Goal: Task Accomplishment & Management: Manage account settings

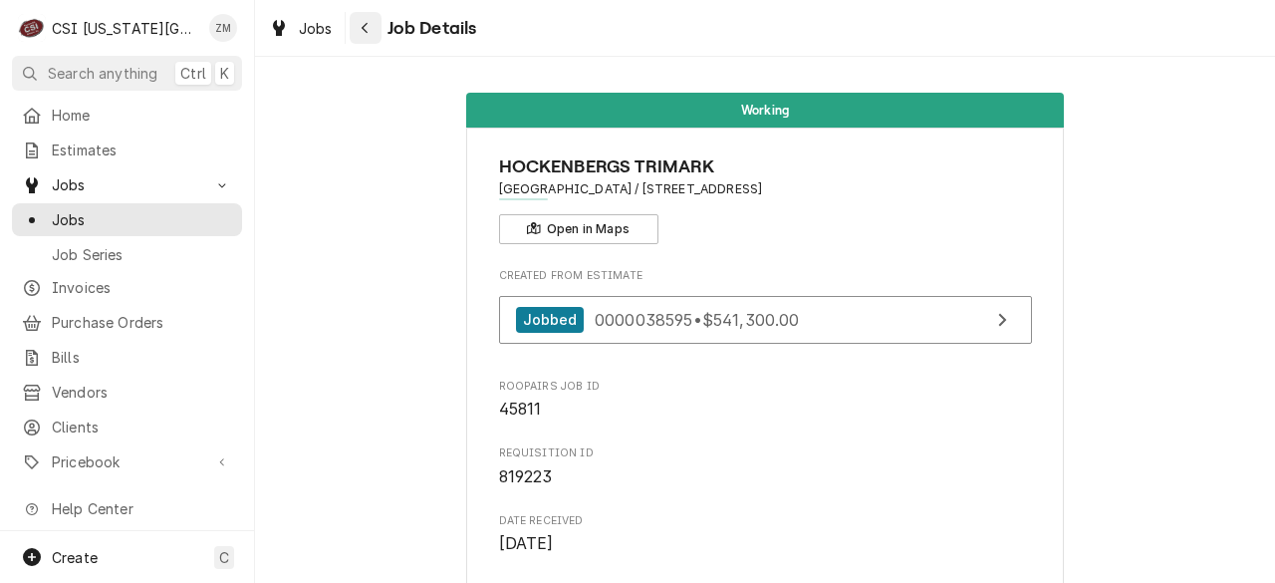
click at [365, 29] on icon "Navigate back" at bounding box center [365, 28] width 9 height 14
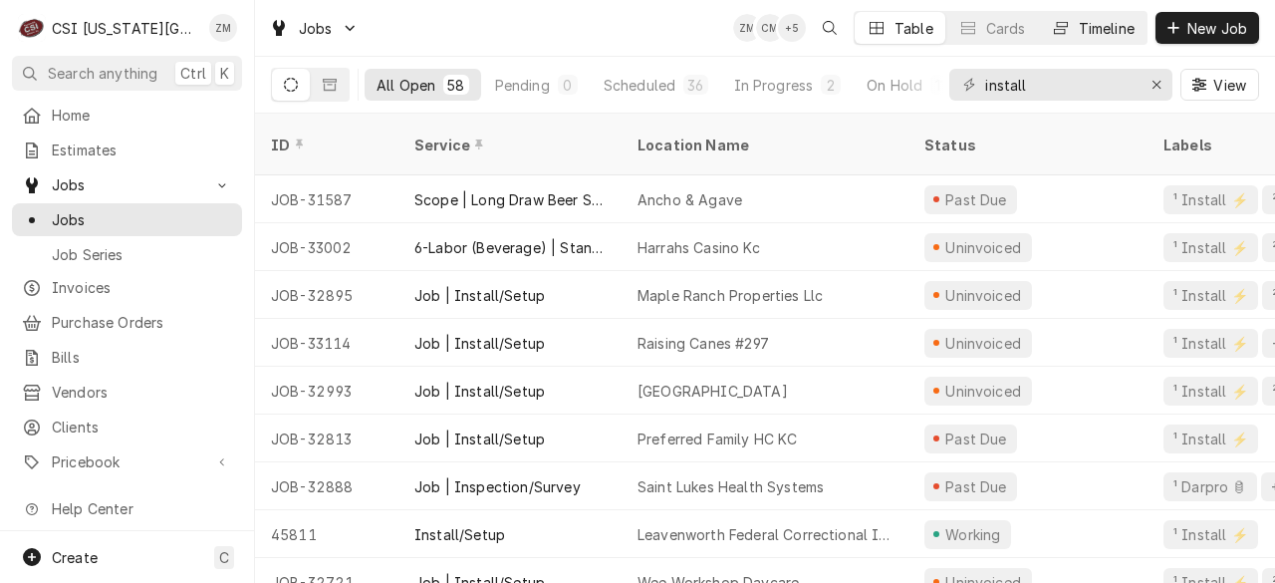
click at [1088, 29] on div "Timeline" at bounding box center [1107, 28] width 56 height 21
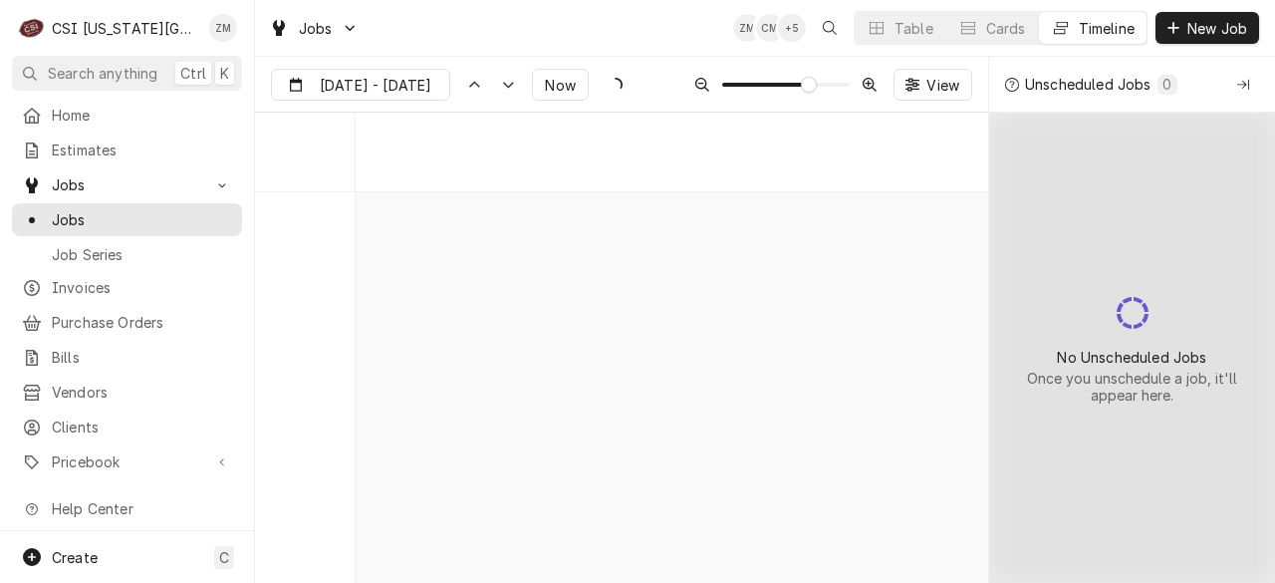
scroll to position [6588, 0]
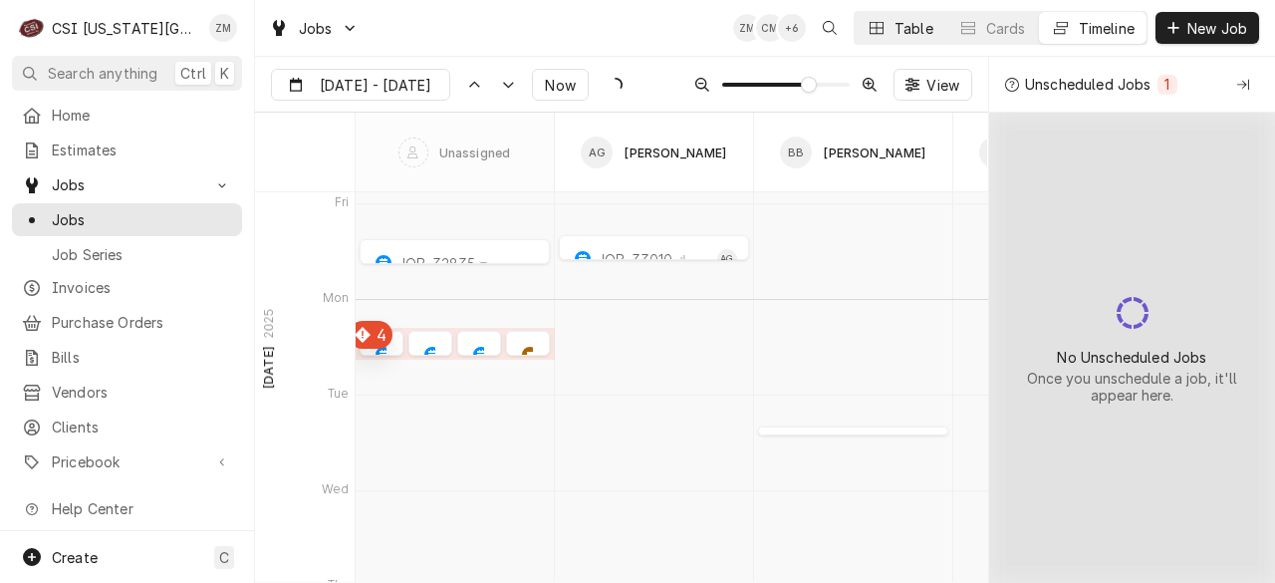
type input "Oct 15"
click at [895, 27] on div "Table" at bounding box center [914, 28] width 39 height 21
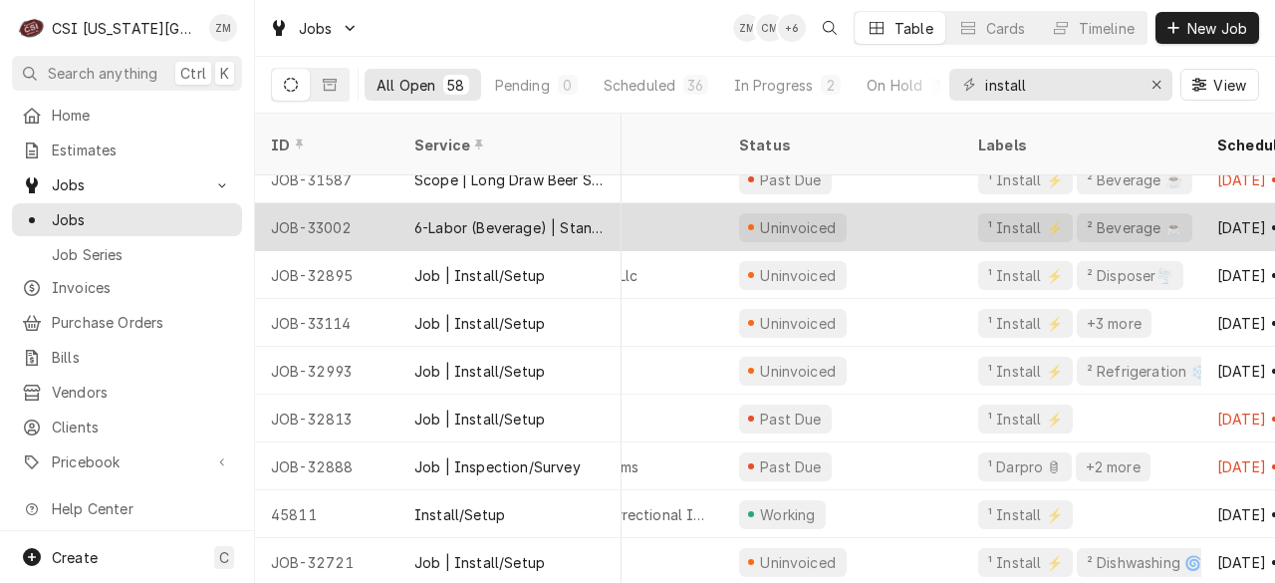
scroll to position [20, 0]
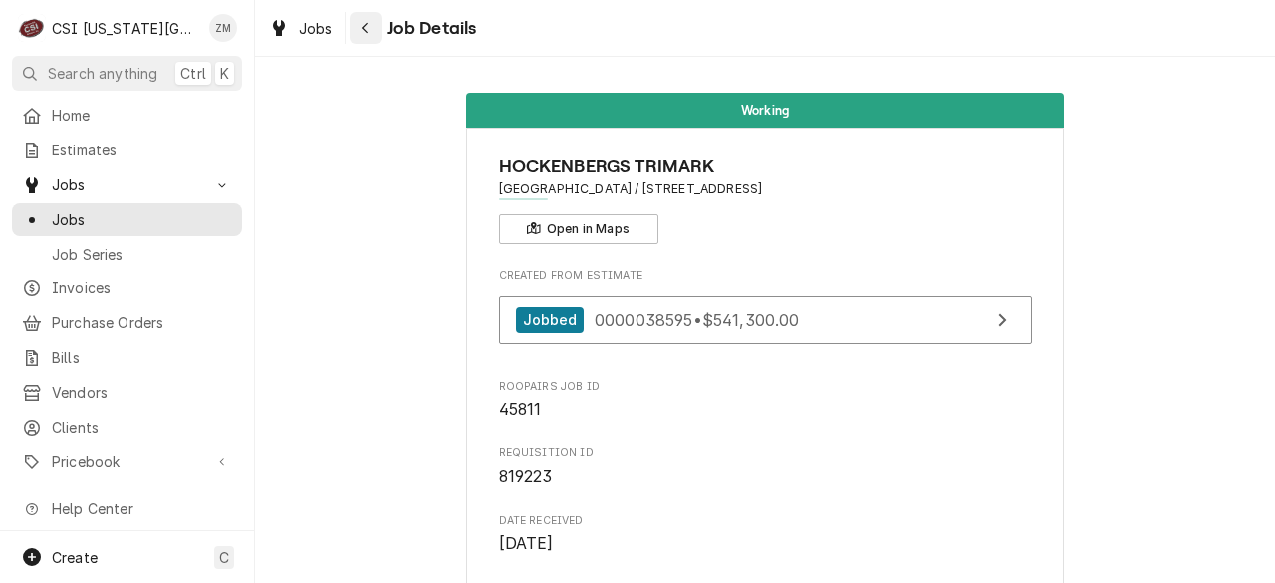
click at [371, 32] on div "Navigate back" at bounding box center [366, 28] width 20 height 20
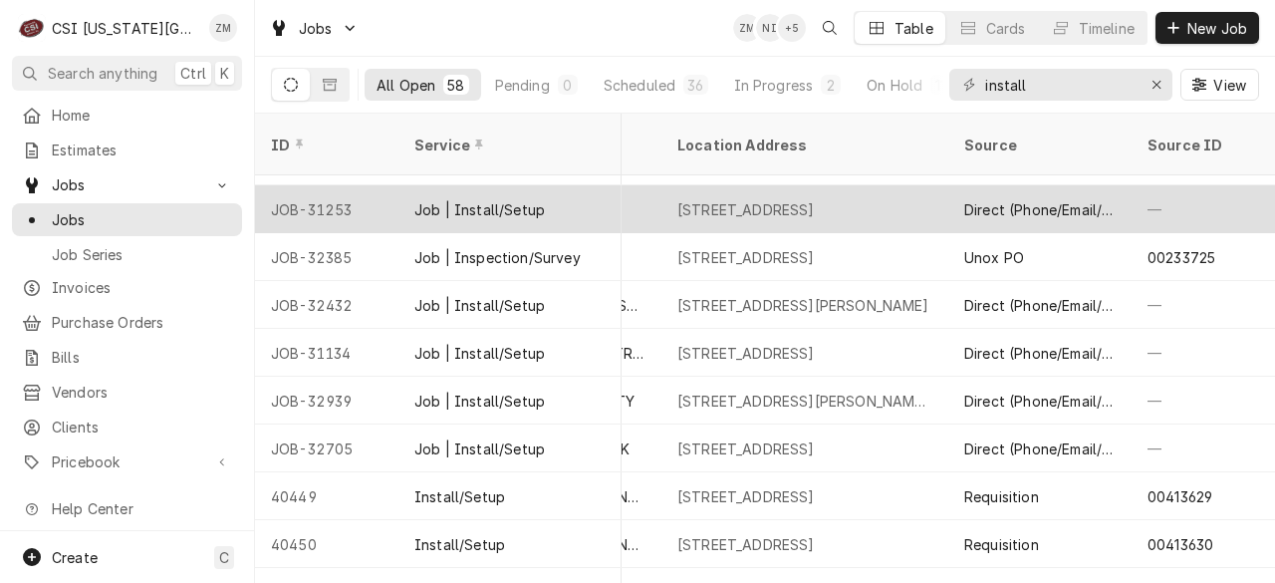
scroll to position [1760, 1327]
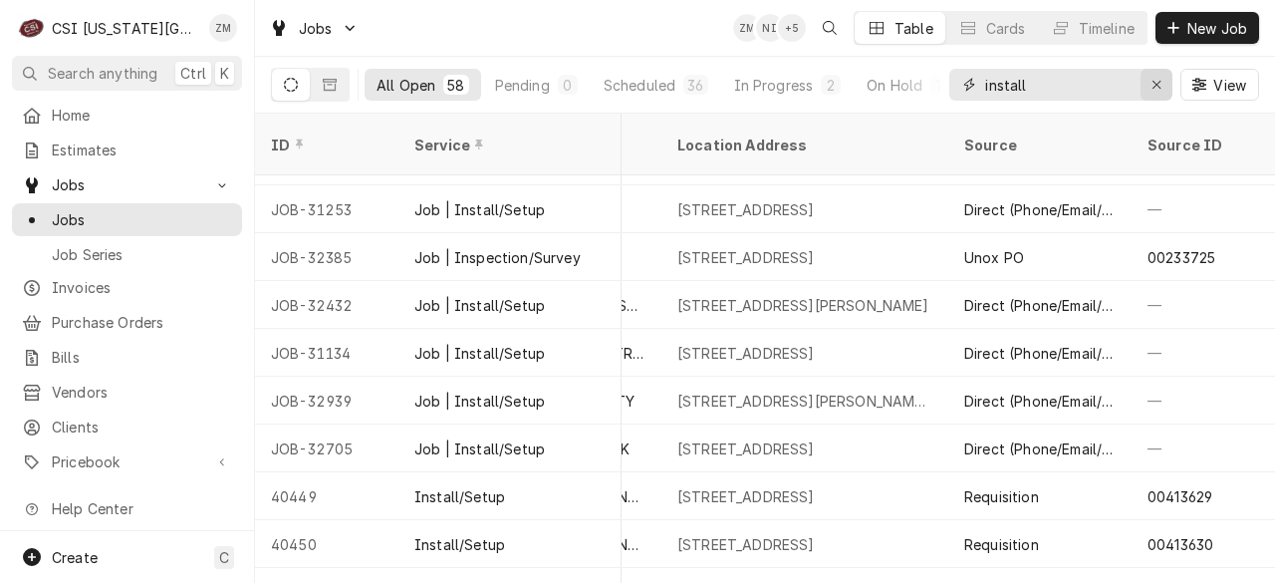
click at [1150, 81] on div "Erase input" at bounding box center [1157, 85] width 20 height 20
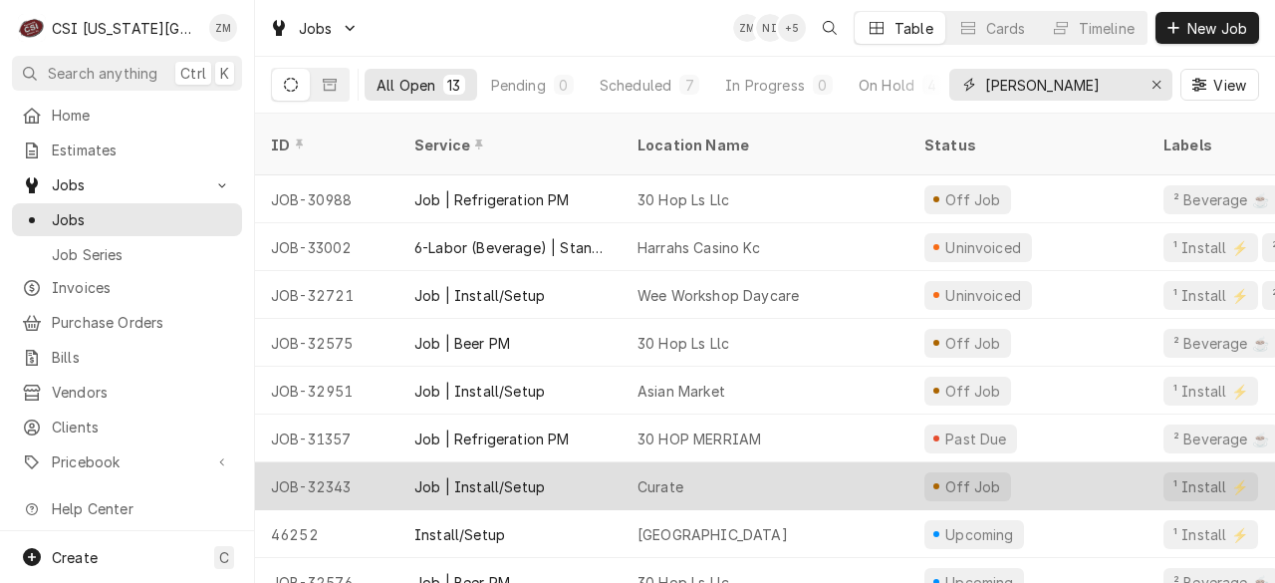
scroll to position [0, 0]
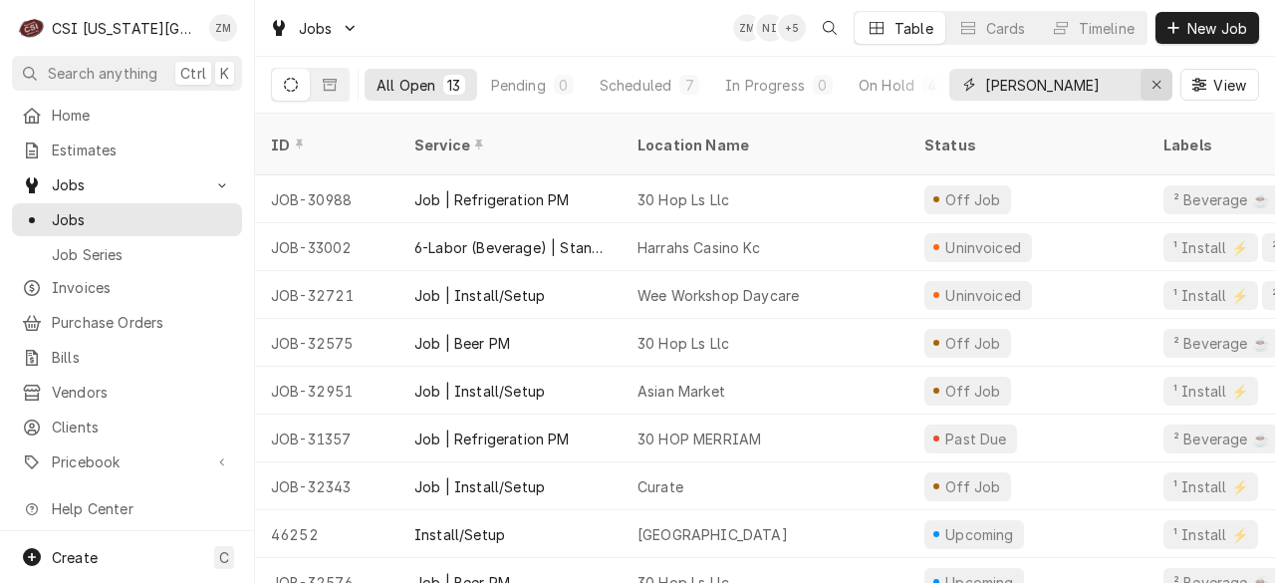
type input "damon"
click at [1158, 99] on button "Erase input" at bounding box center [1157, 85] width 32 height 32
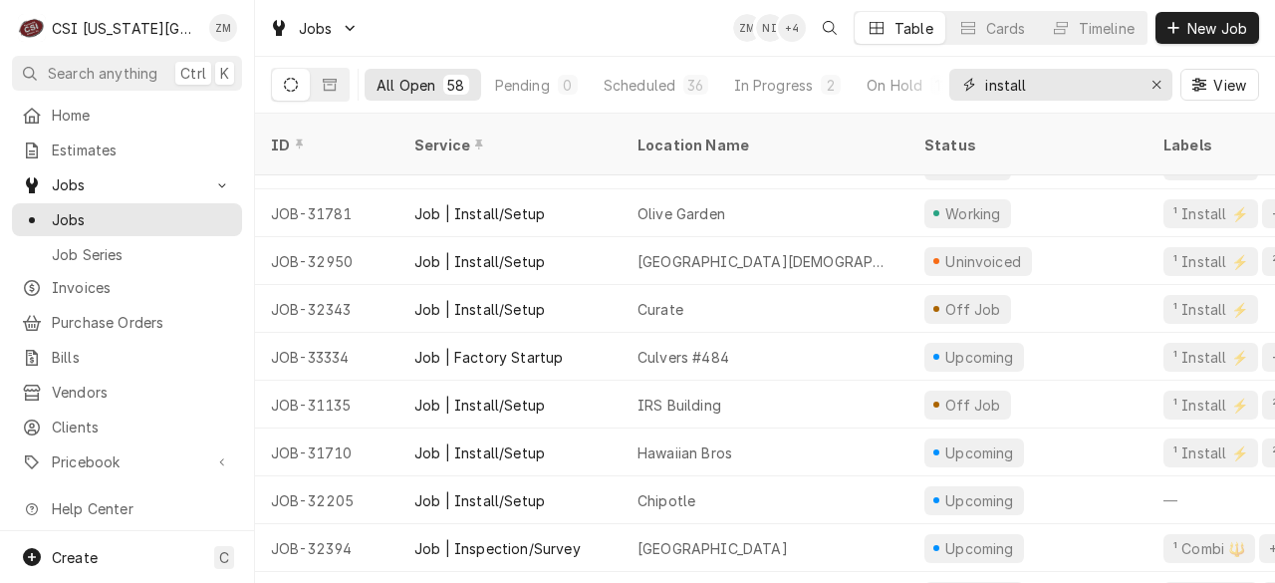
scroll to position [698, 0]
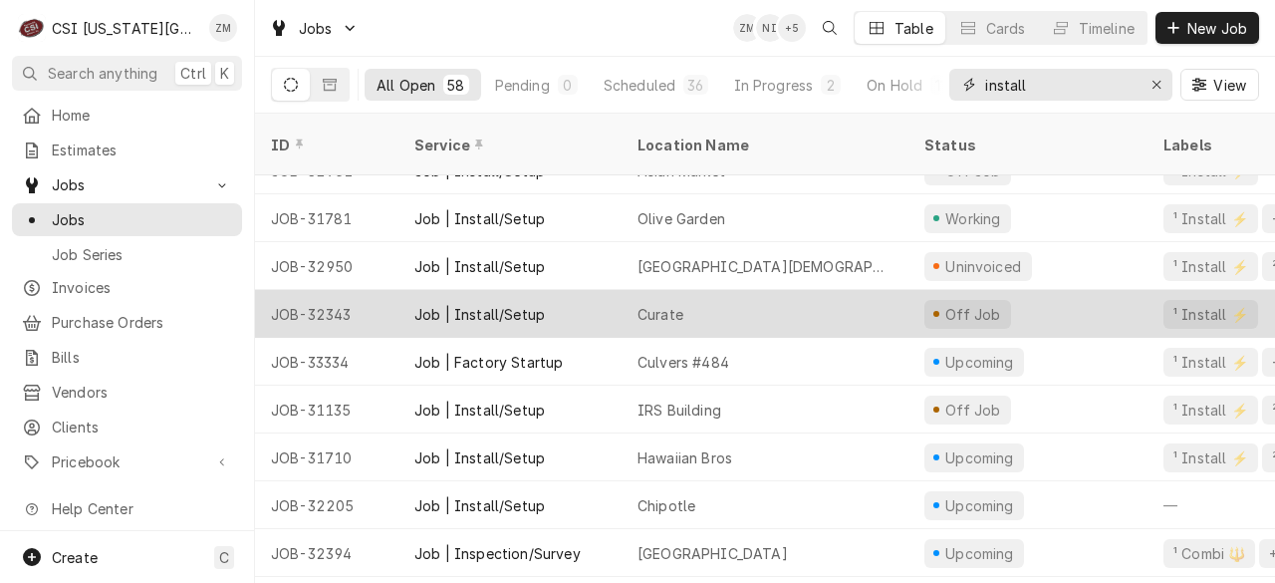
type input "install"
click at [994, 290] on div "Off Job" at bounding box center [1028, 314] width 239 height 48
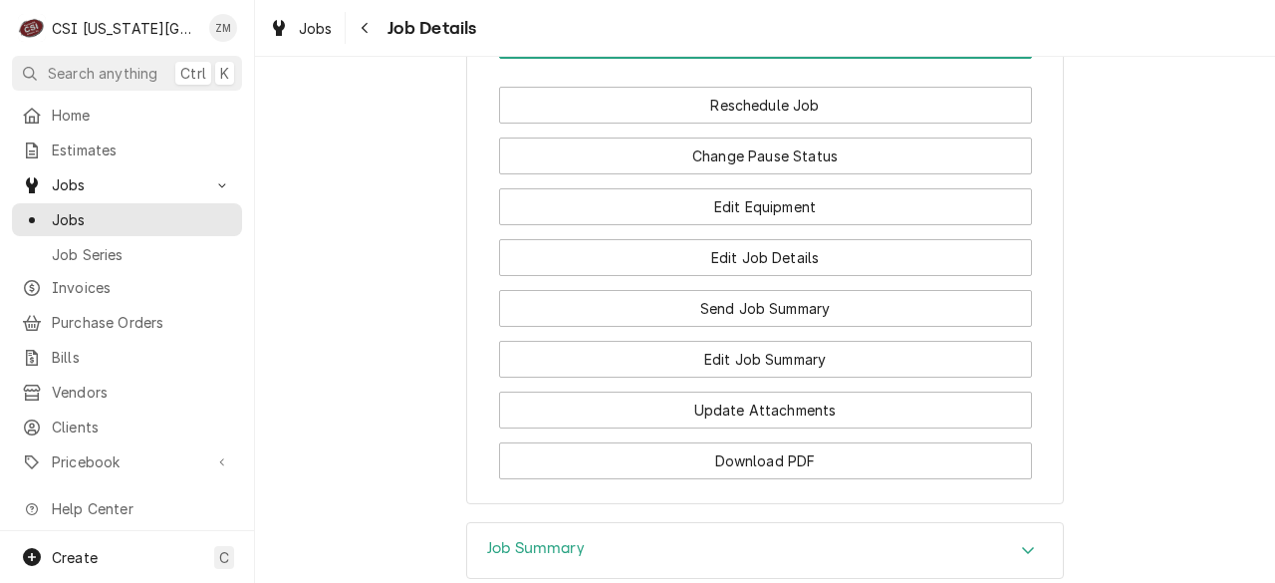
scroll to position [2232, 0]
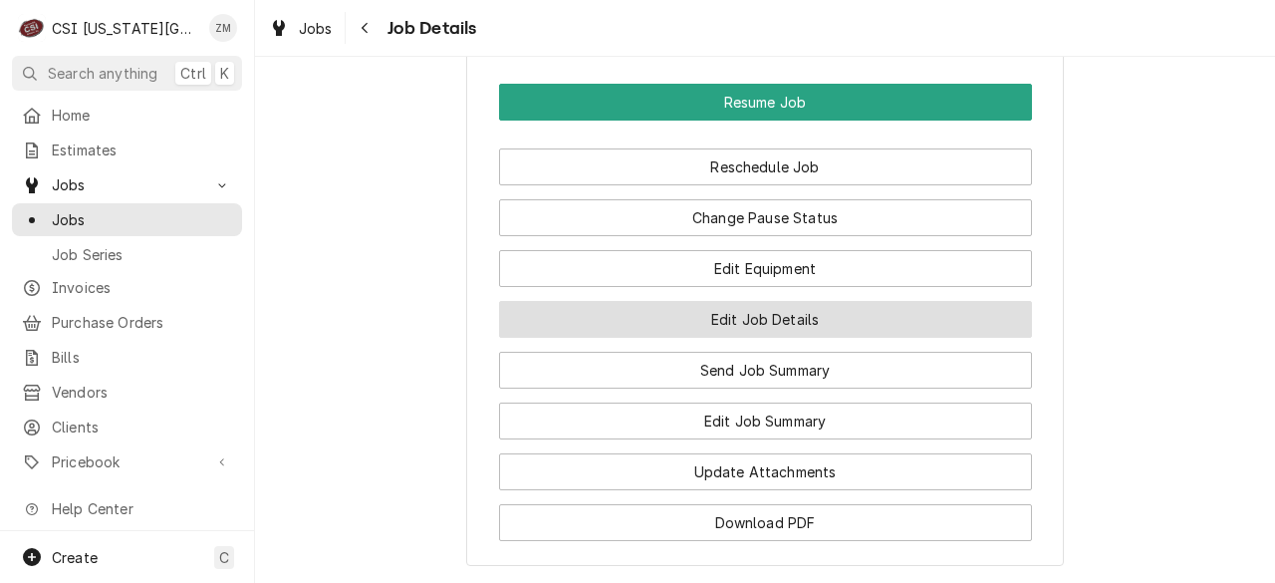
click at [782, 301] on button "Edit Job Details" at bounding box center [765, 319] width 533 height 37
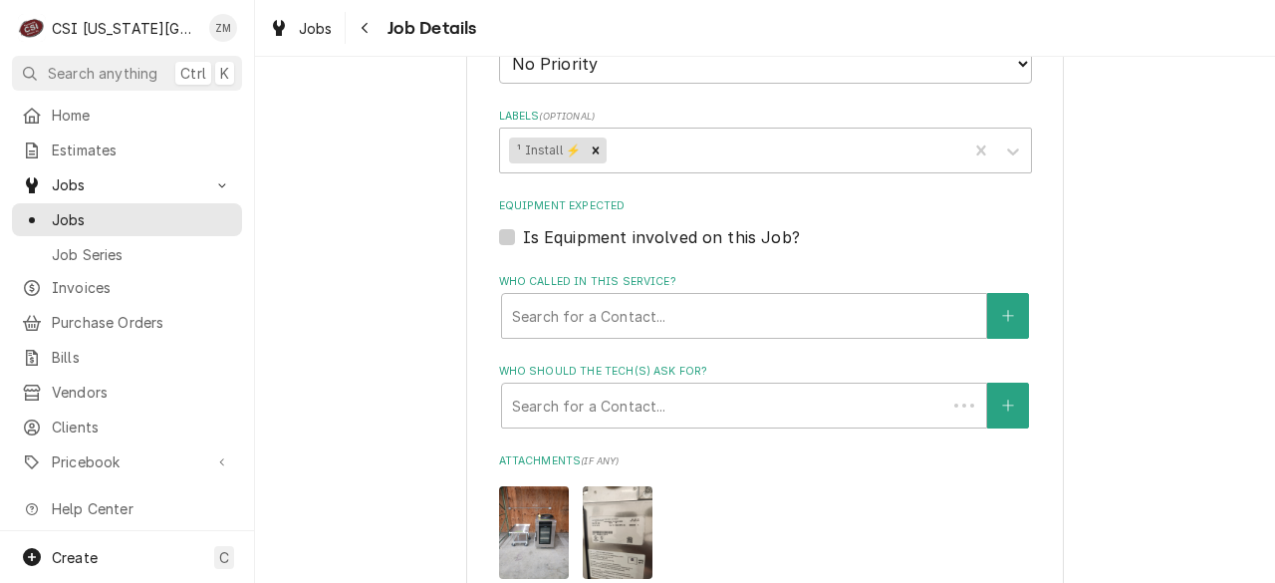
type textarea "x"
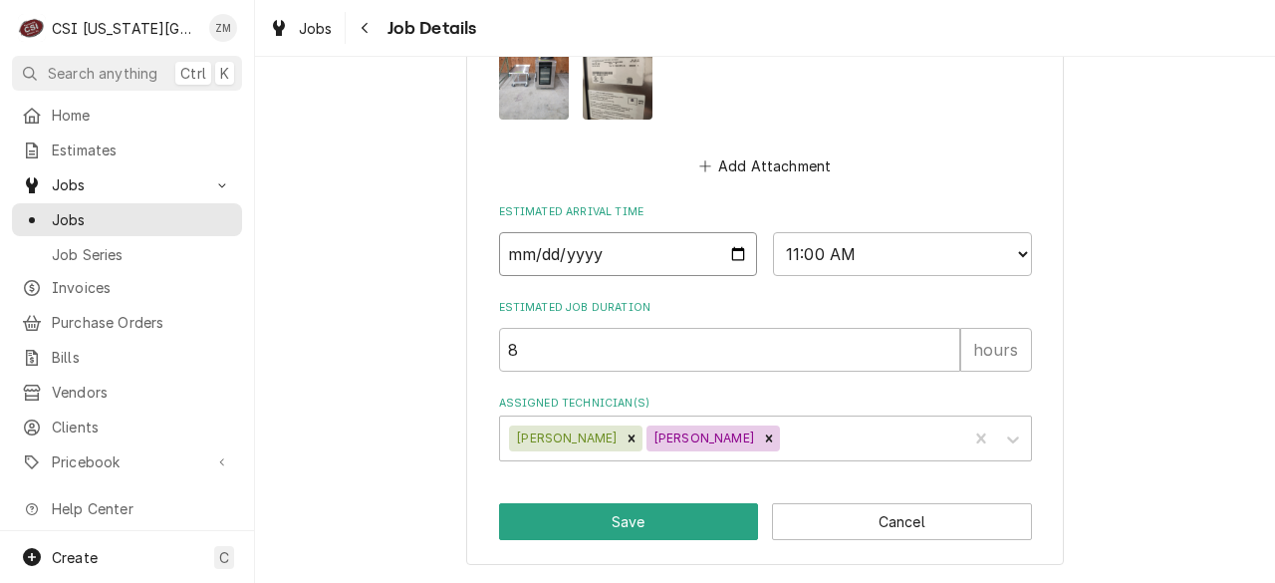
click at [737, 255] on input "2025-10-09" at bounding box center [628, 254] width 259 height 44
type input "2025-10-10"
type textarea "x"
click at [1003, 259] on select "AM / PM 6:00 AM 6:15 AM 6:30 AM 6:45 AM 7:00 AM 7:15 AM 7:30 AM 7:45 AM 8:00 AM…" at bounding box center [902, 254] width 259 height 44
select select "08:00:00"
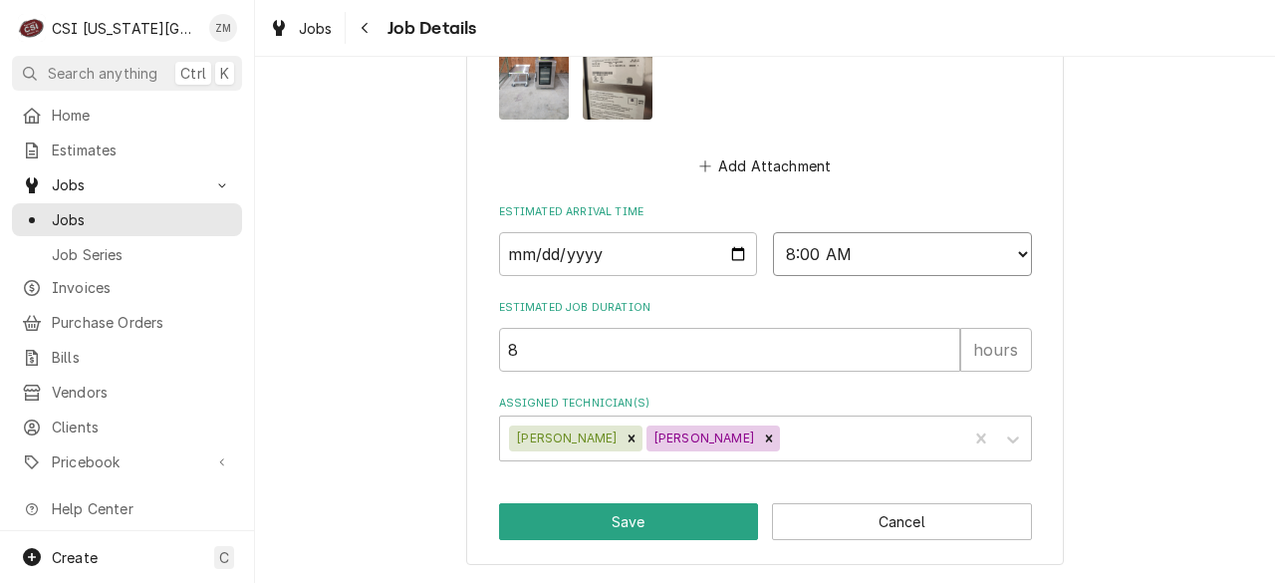
click at [773, 232] on select "AM / PM 6:00 AM 6:15 AM 6:30 AM 6:45 AM 7:00 AM 7:15 AM 7:30 AM 7:45 AM 8:00 AM…" at bounding box center [902, 254] width 259 height 44
click at [607, 523] on button "Save" at bounding box center [629, 521] width 260 height 37
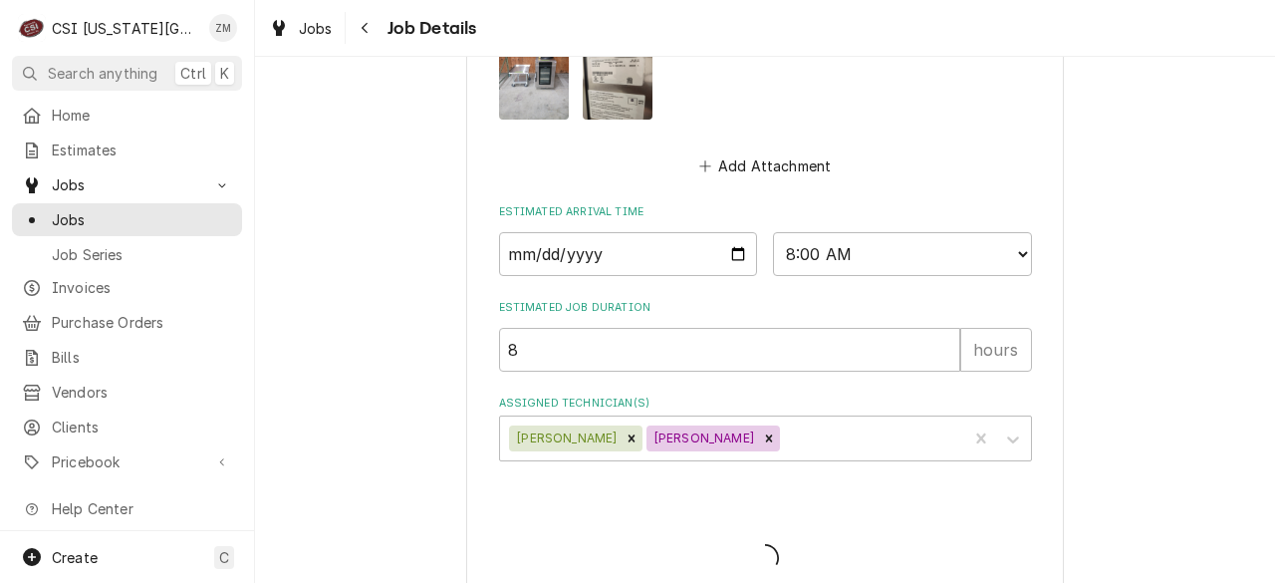
type textarea "x"
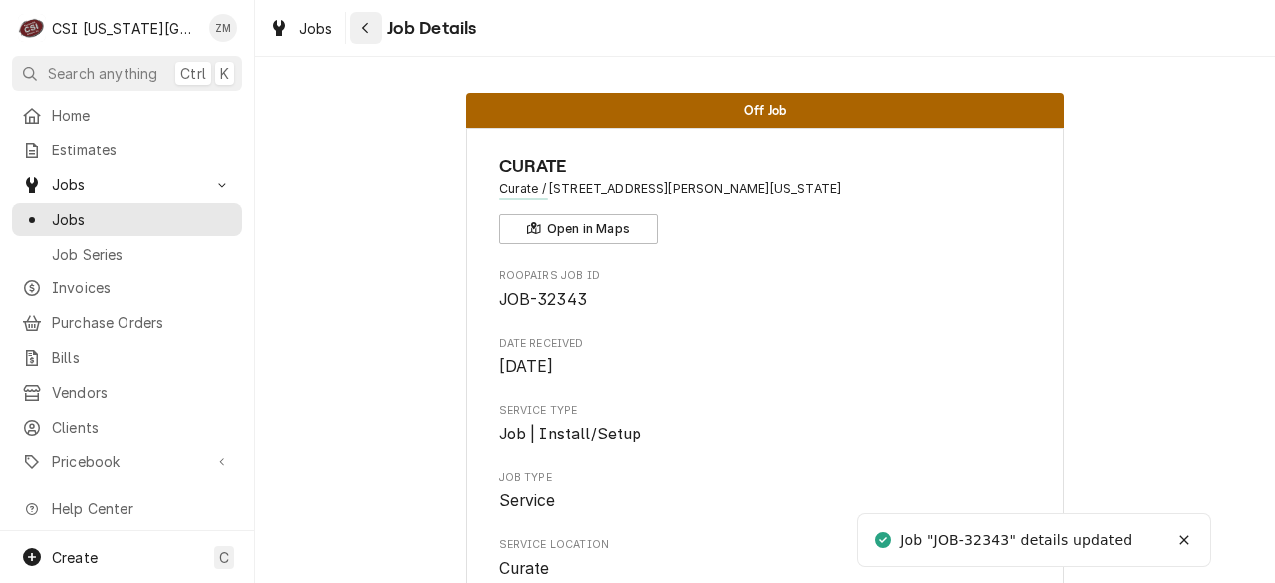
click at [363, 25] on icon "Navigate back" at bounding box center [365, 28] width 9 height 14
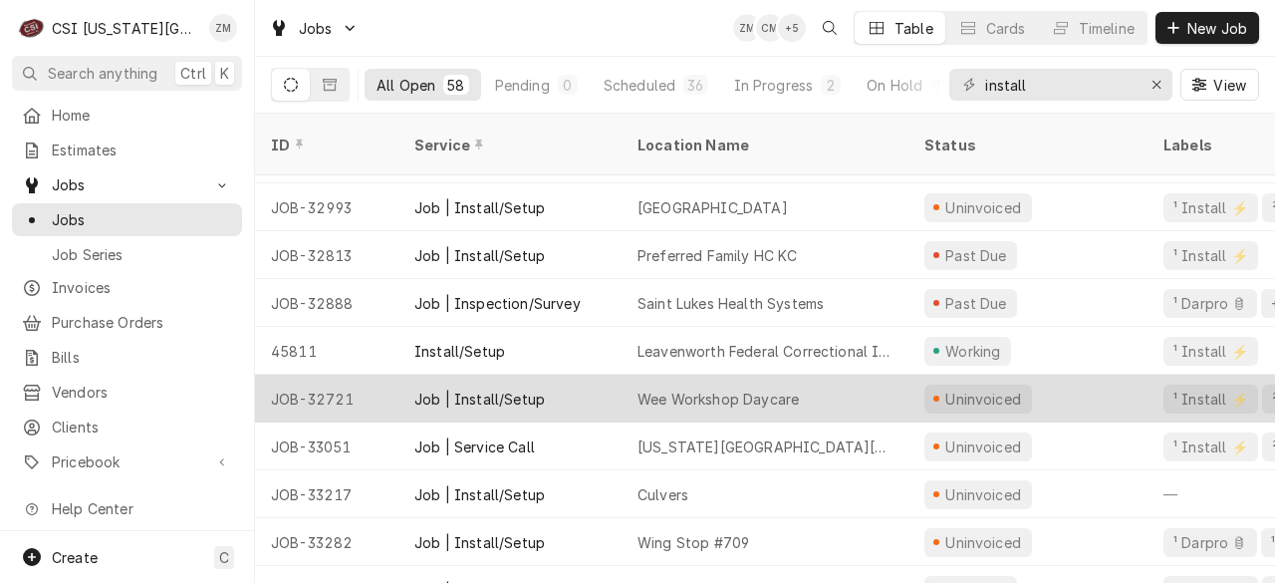
scroll to position [215, 0]
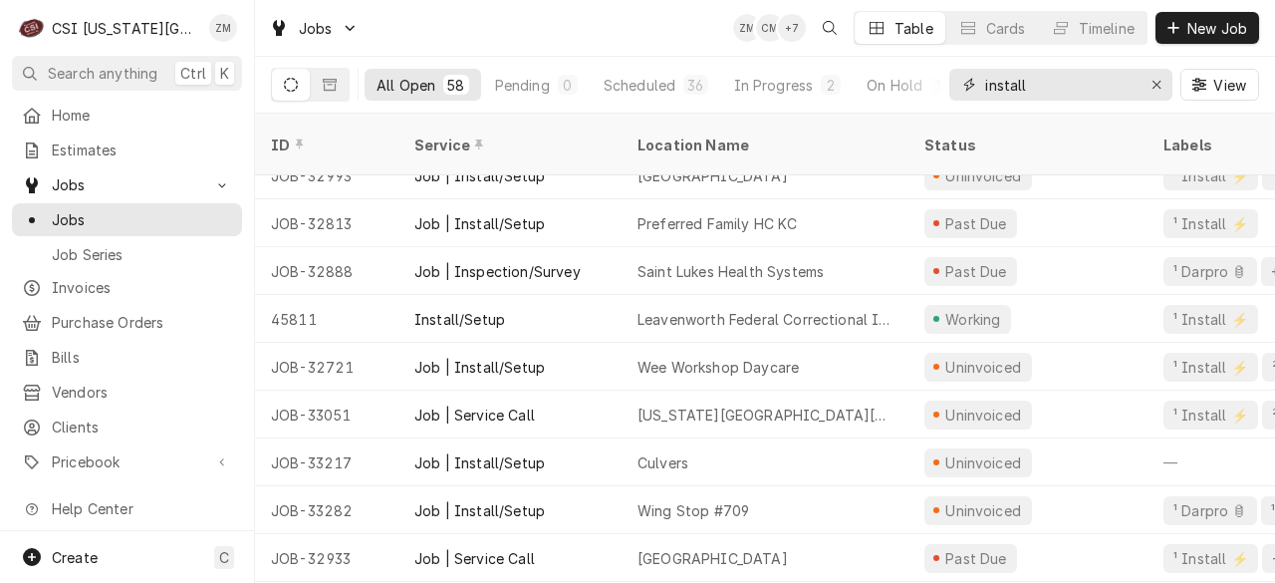
click at [1159, 85] on icon "Erase input" at bounding box center [1157, 85] width 11 height 14
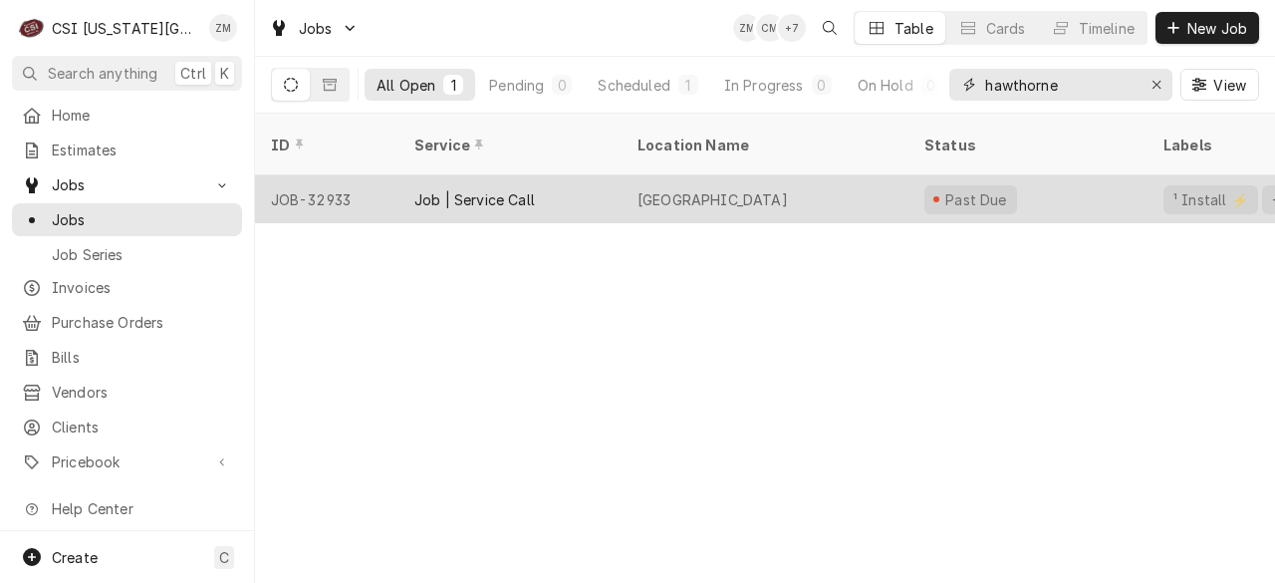
type input "hawthorne"
click at [859, 176] on div "[GEOGRAPHIC_DATA]" at bounding box center [765, 199] width 287 height 48
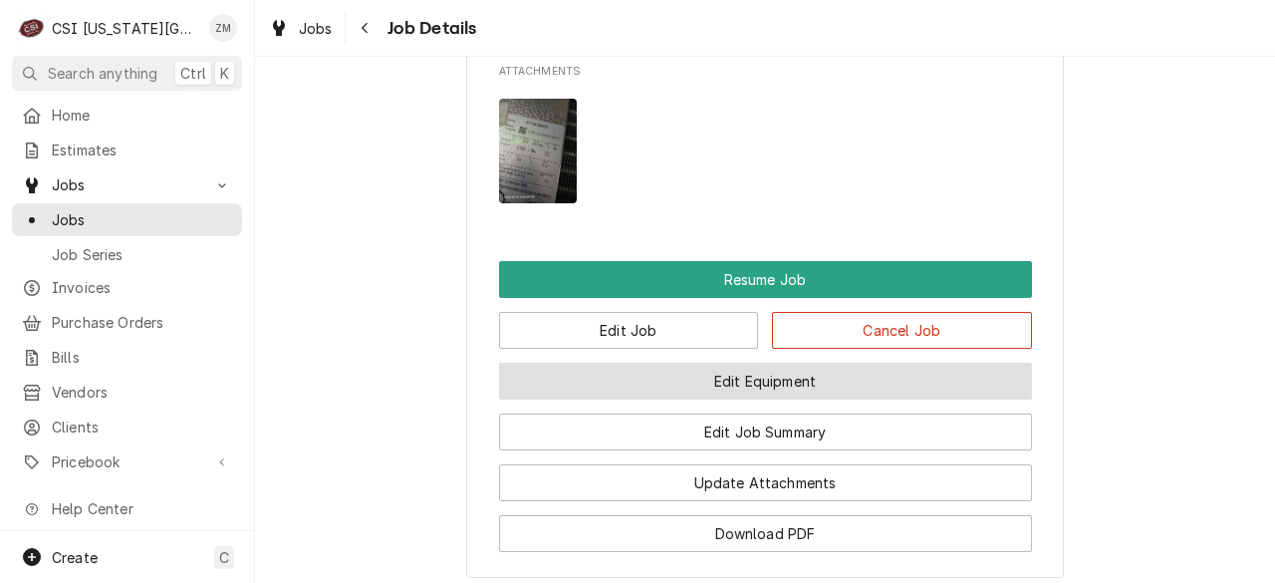
scroll to position [2720, 0]
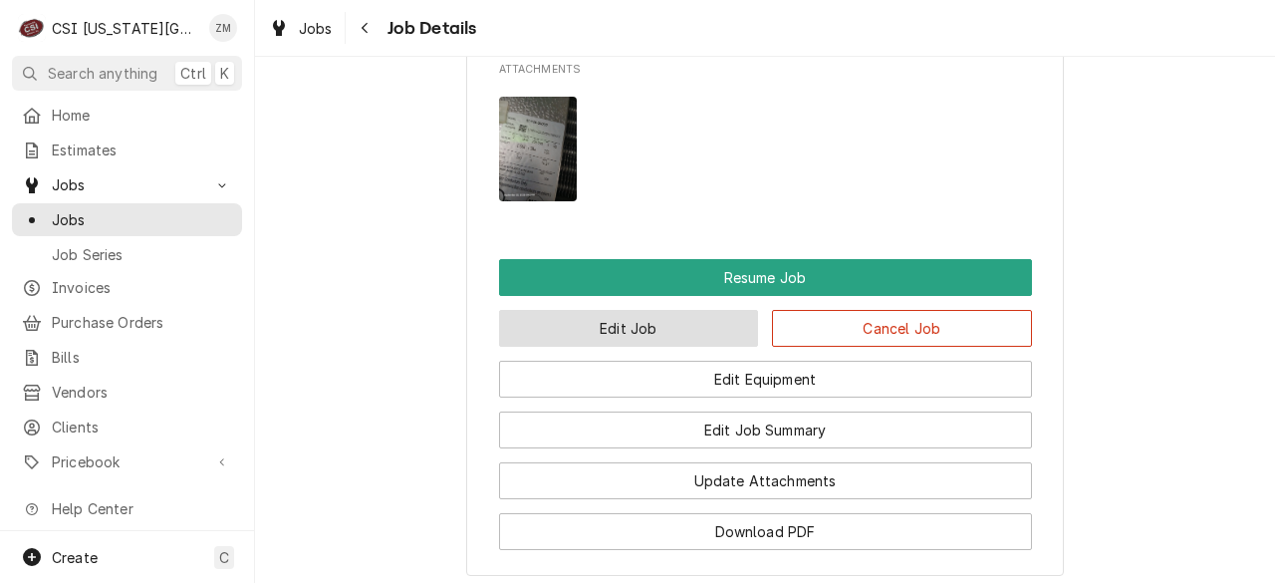
click at [624, 347] on button "Edit Job" at bounding box center [629, 328] width 260 height 37
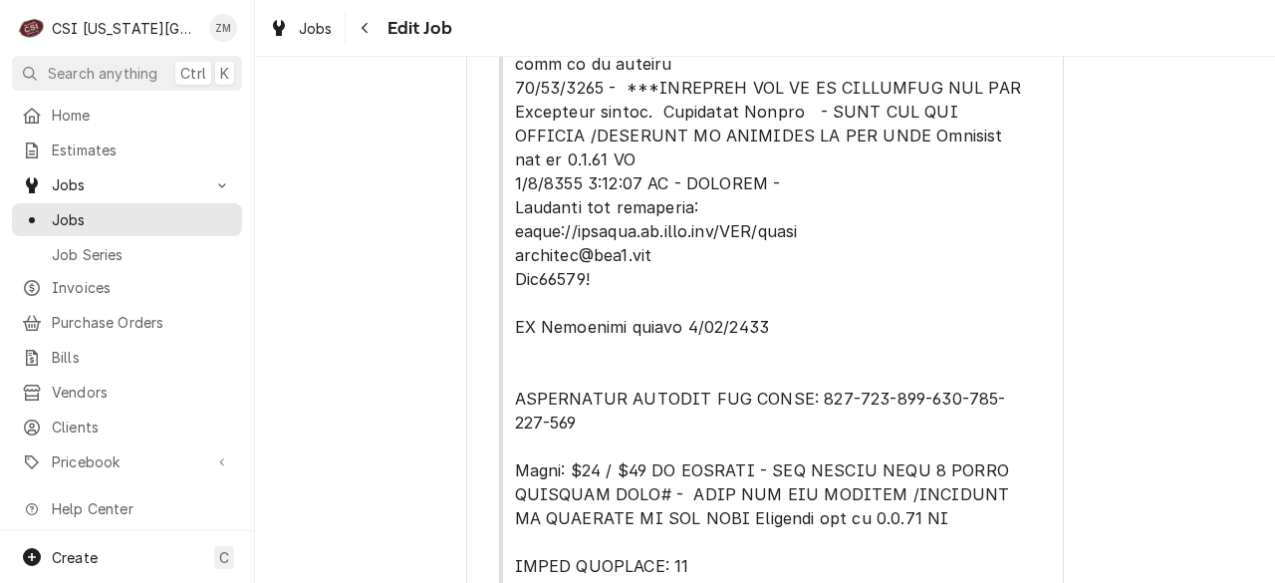
type textarea "x"
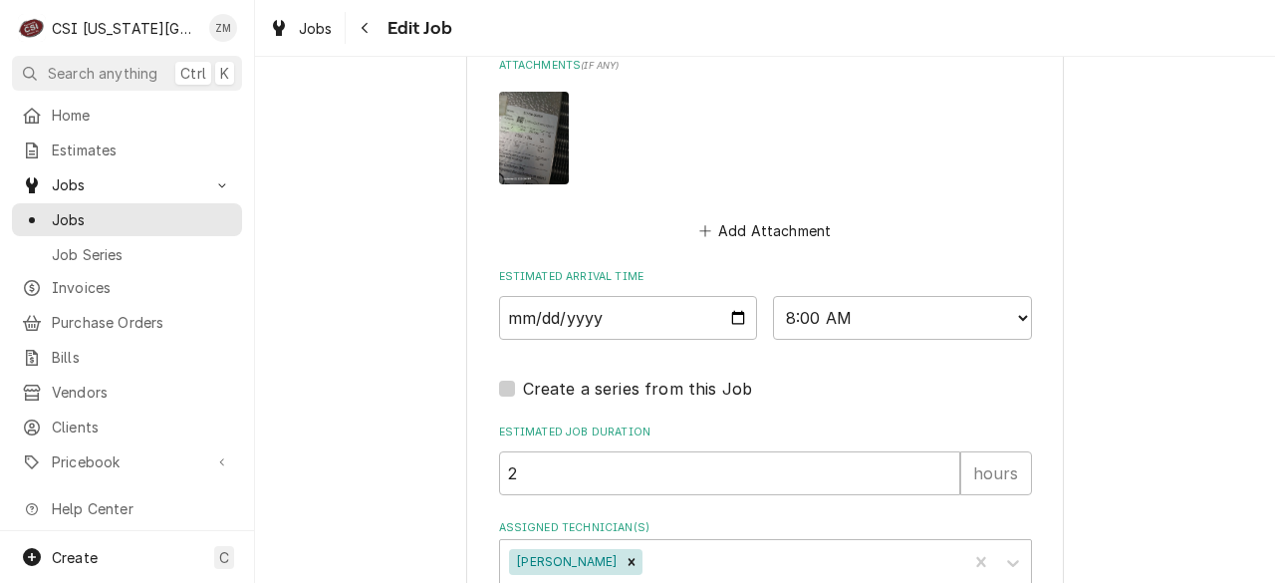
scroll to position [2392, 0]
click at [651, 564] on div "Assigned Technician(s)" at bounding box center [802, 562] width 311 height 36
type input "adam"
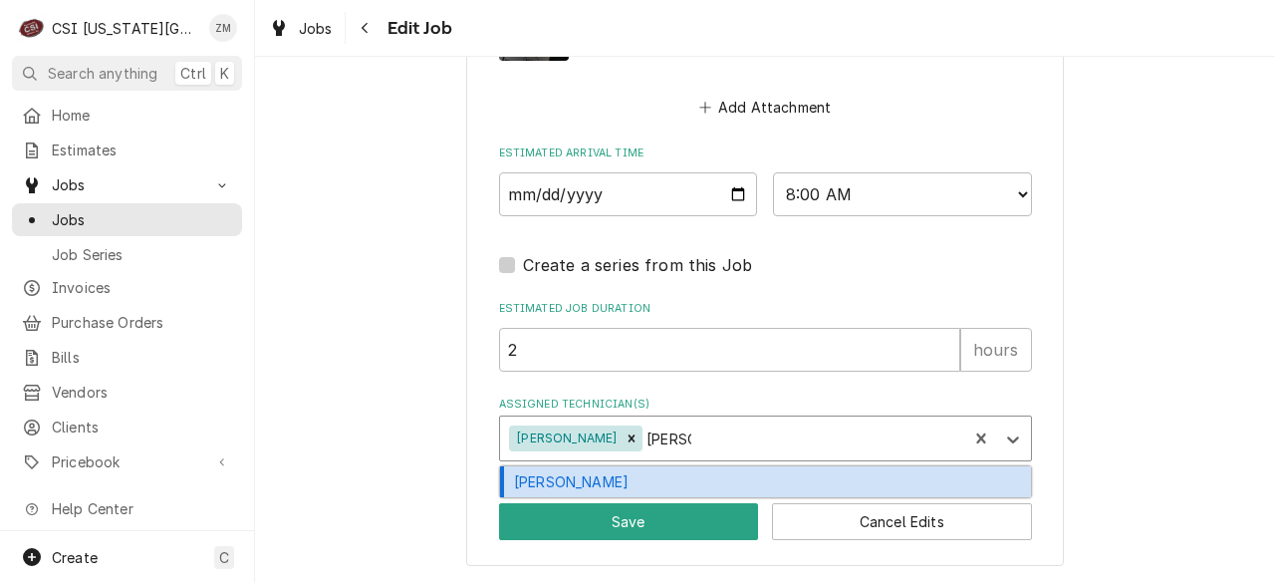
click at [697, 480] on div "Adam Goodrich" at bounding box center [765, 481] width 531 height 31
type textarea "x"
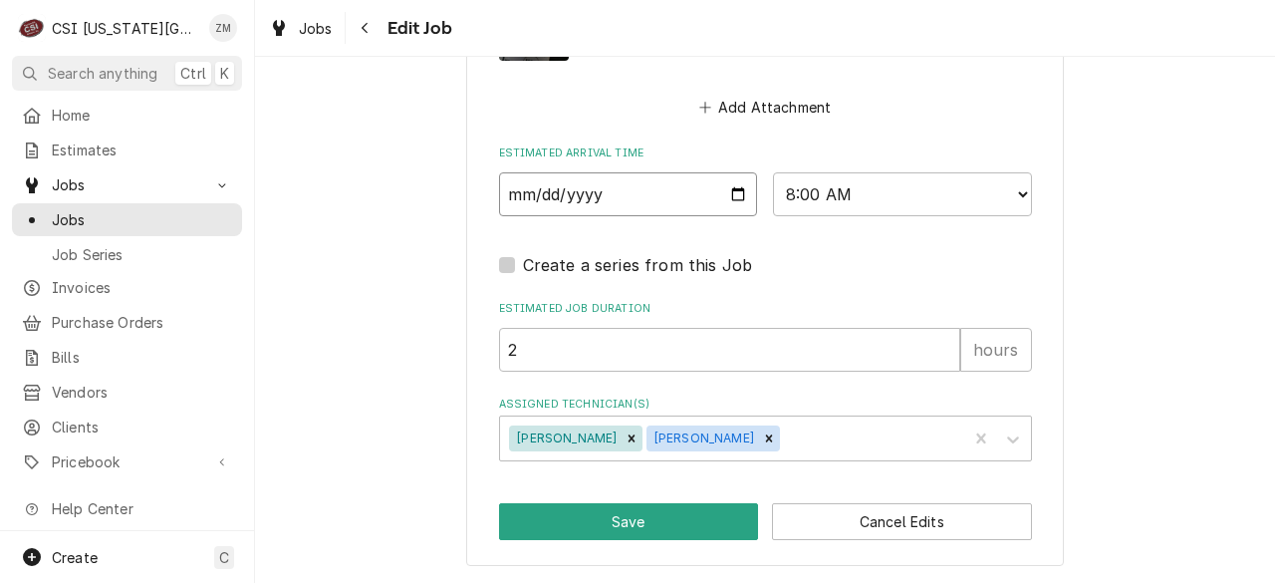
click at [731, 196] on input "2025-10-07" at bounding box center [628, 194] width 259 height 44
type textarea "x"
type input "2025-10-10"
type textarea "x"
click at [1008, 188] on select "AM / PM 6:00 AM 6:15 AM 6:30 AM 6:45 AM 7:00 AM 7:15 AM 7:30 AM 7:45 AM 8:00 AM…" at bounding box center [902, 194] width 259 height 44
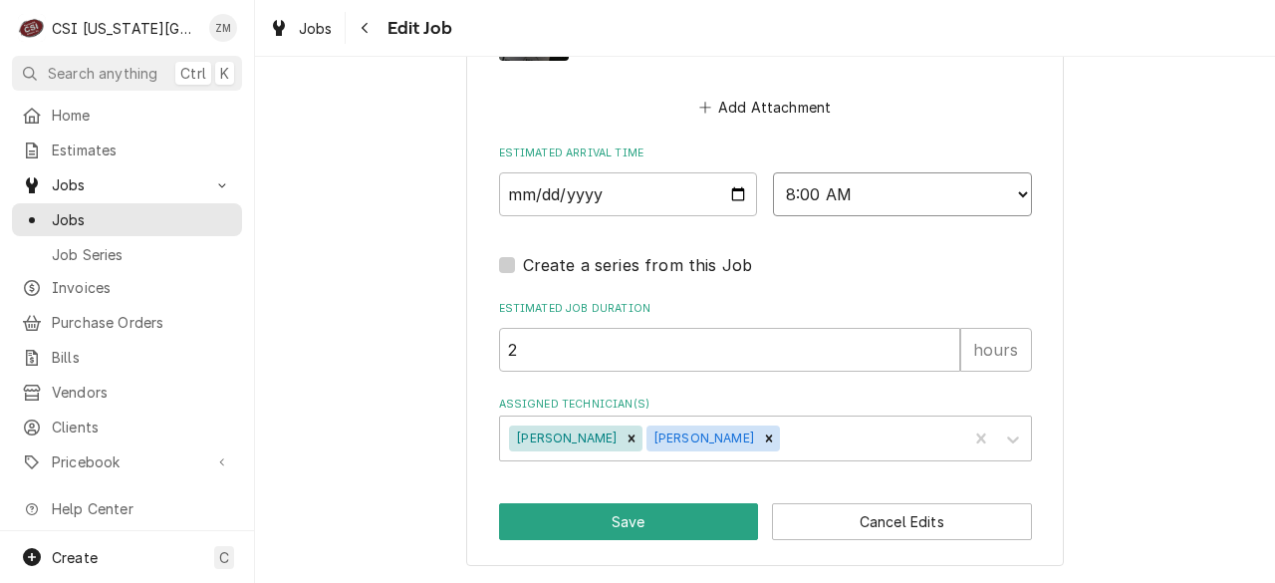
click at [773, 172] on select "AM / PM 6:00 AM 6:15 AM 6:30 AM 6:45 AM 7:00 AM 7:15 AM 7:30 AM 7:45 AM 8:00 AM…" at bounding box center [902, 194] width 259 height 44
click at [1023, 208] on select "AM / PM 6:00 AM 6:15 AM 6:30 AM 6:45 AM 7:00 AM 7:15 AM 7:30 AM 7:45 AM 8:00 AM…" at bounding box center [902, 194] width 259 height 44
select select "10:00:00"
click at [773, 172] on select "AM / PM 6:00 AM 6:15 AM 6:30 AM 6:45 AM 7:00 AM 7:15 AM 7:30 AM 7:45 AM 8:00 AM…" at bounding box center [902, 194] width 259 height 44
click at [626, 525] on button "Save" at bounding box center [629, 521] width 260 height 37
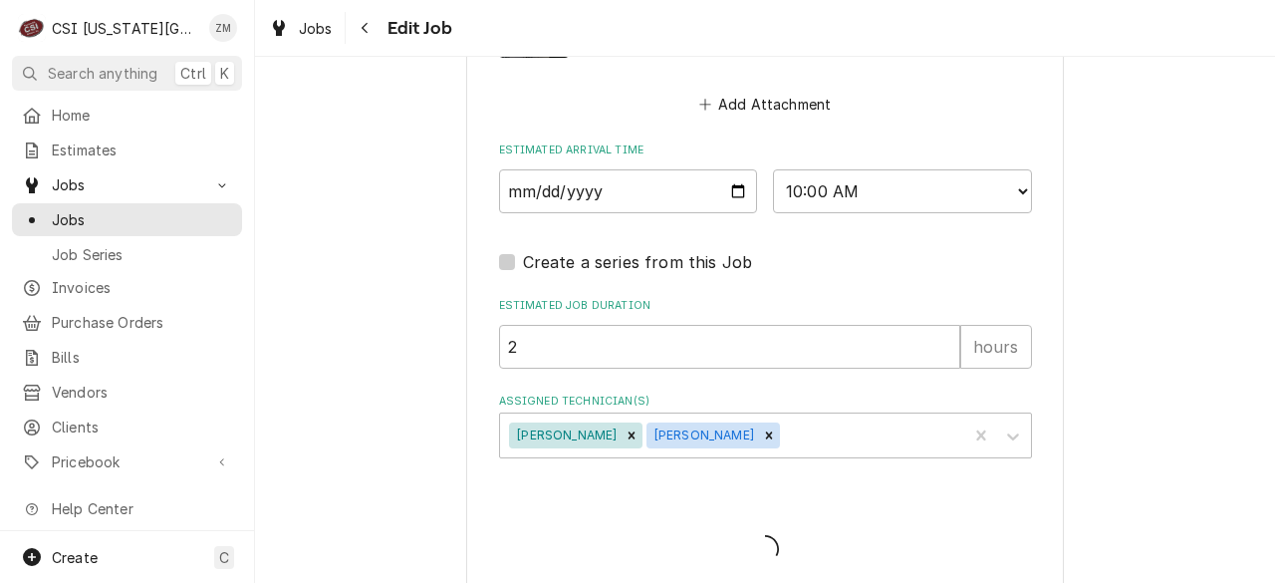
type textarea "x"
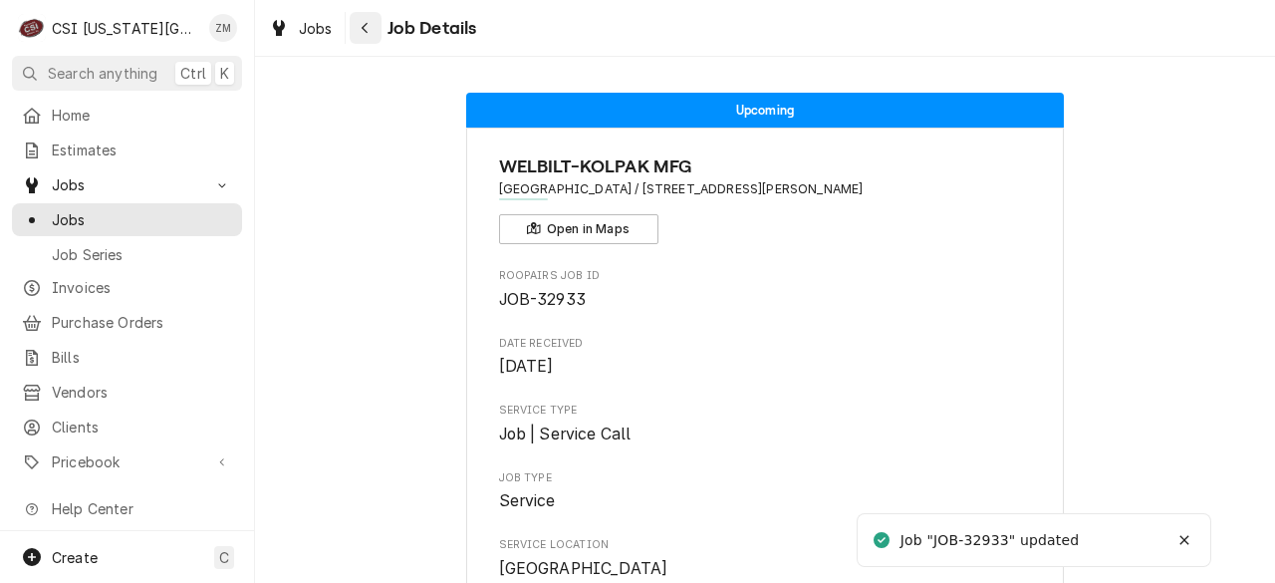
click at [372, 33] on div "Navigate back" at bounding box center [366, 28] width 20 height 20
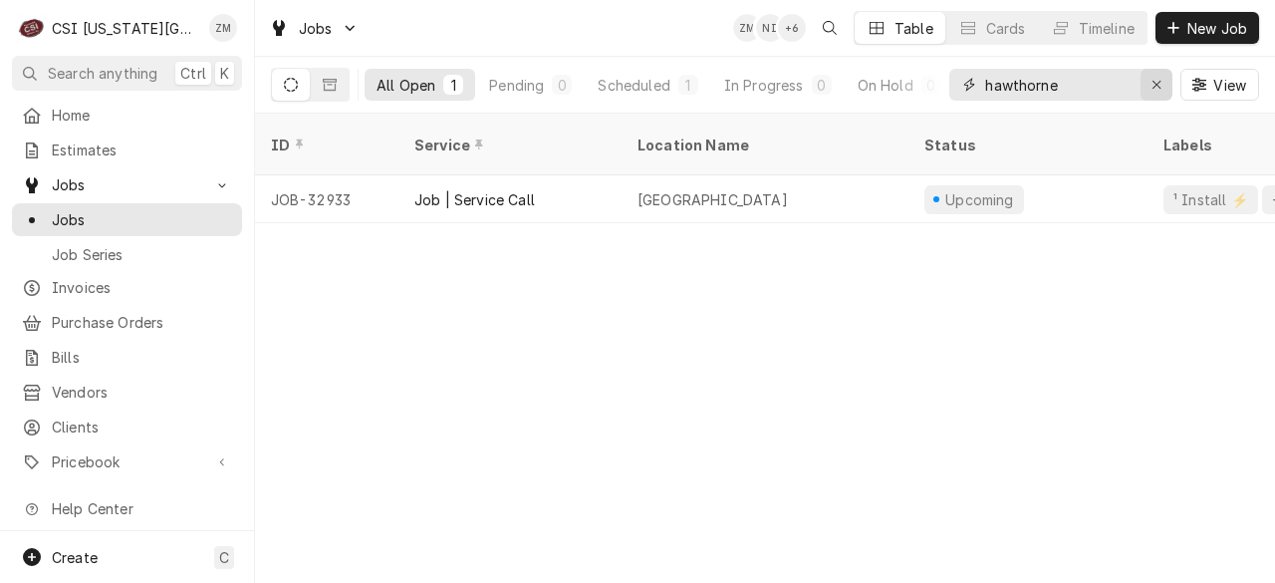
click at [1156, 86] on icon "Erase input" at bounding box center [1157, 85] width 11 height 14
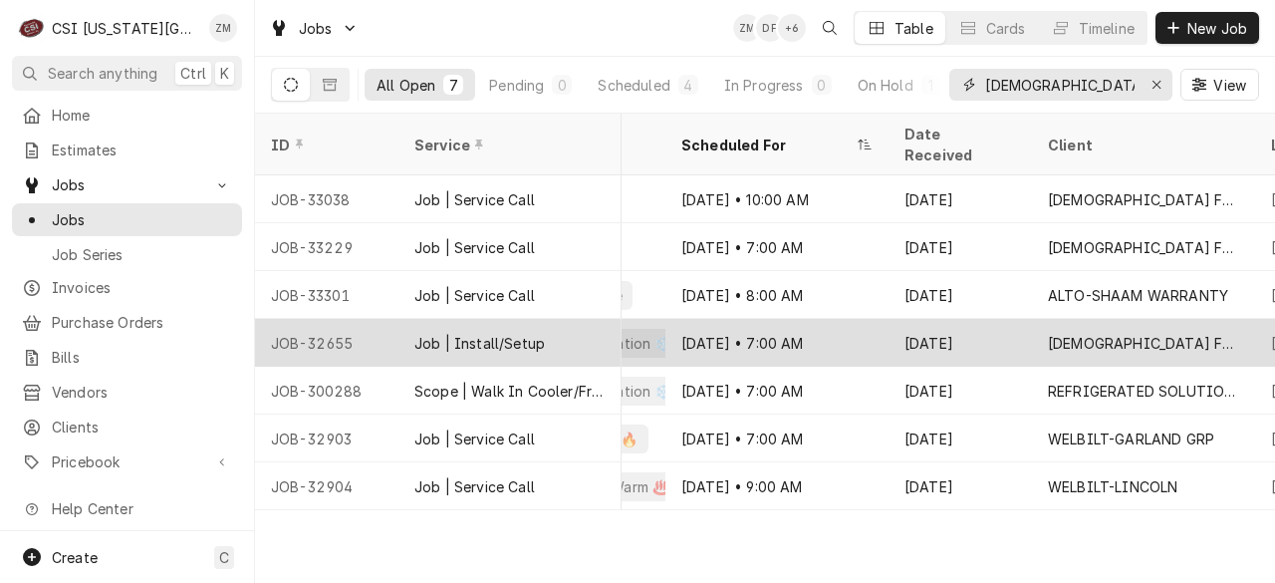
scroll to position [0, 722]
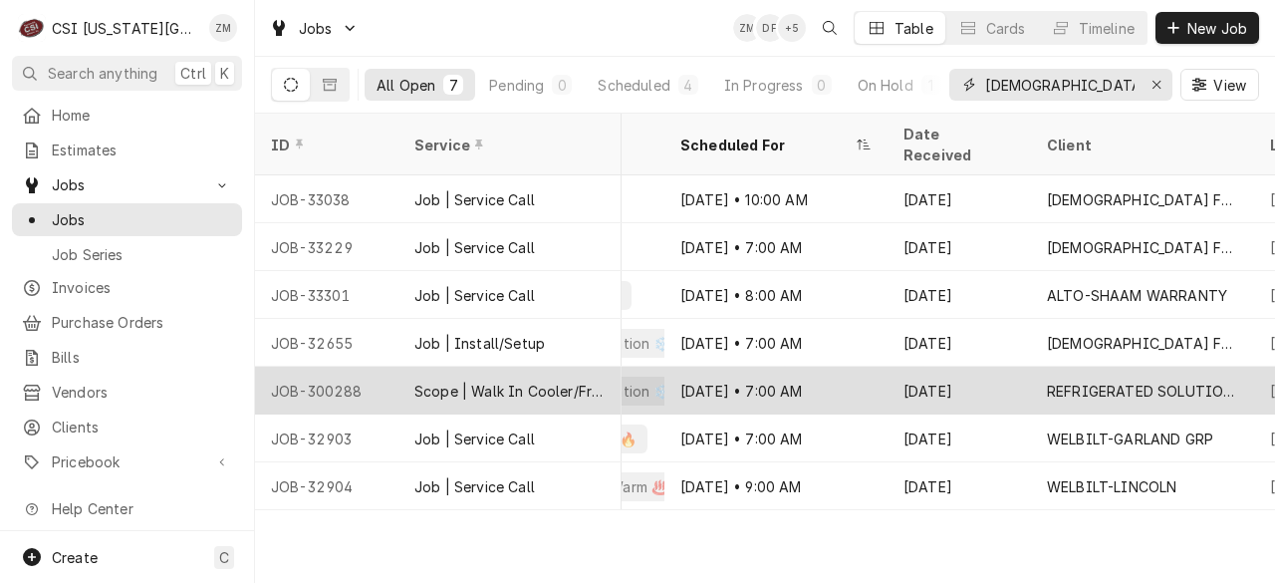
type input "chick"
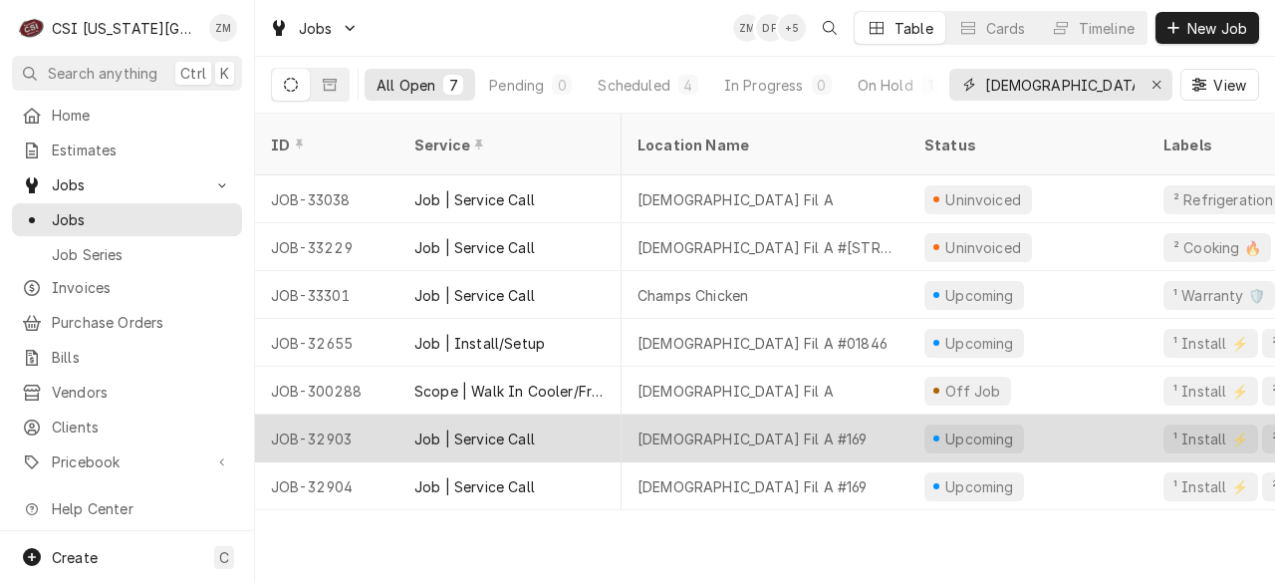
scroll to position [0, 101]
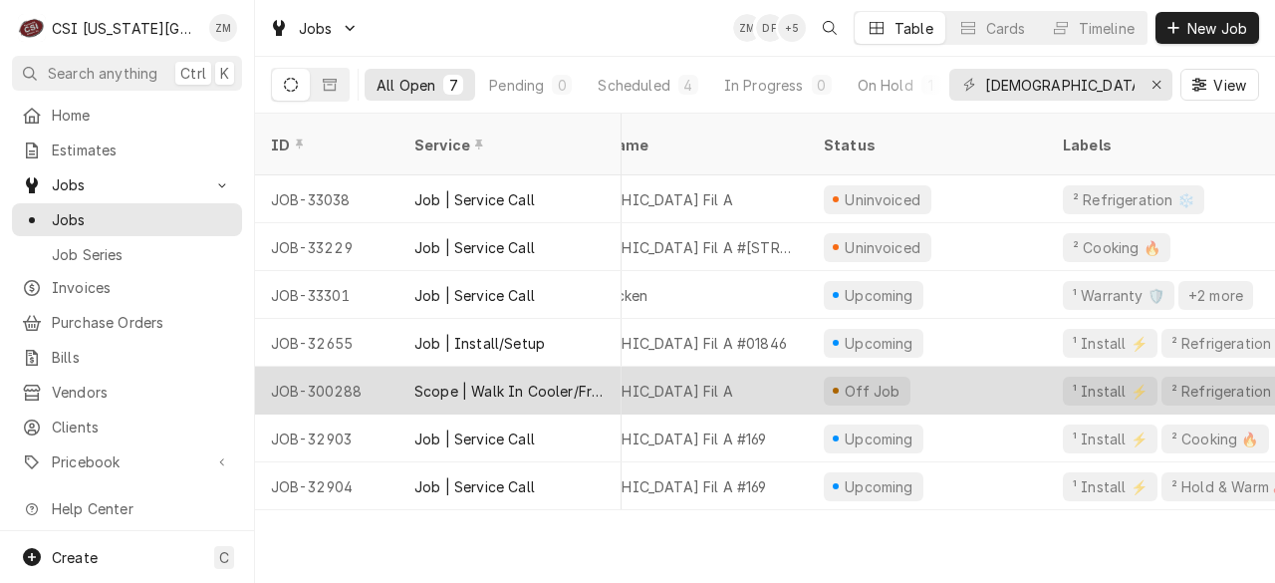
click at [801, 367] on div "Chick Fil A" at bounding box center [664, 391] width 287 height 48
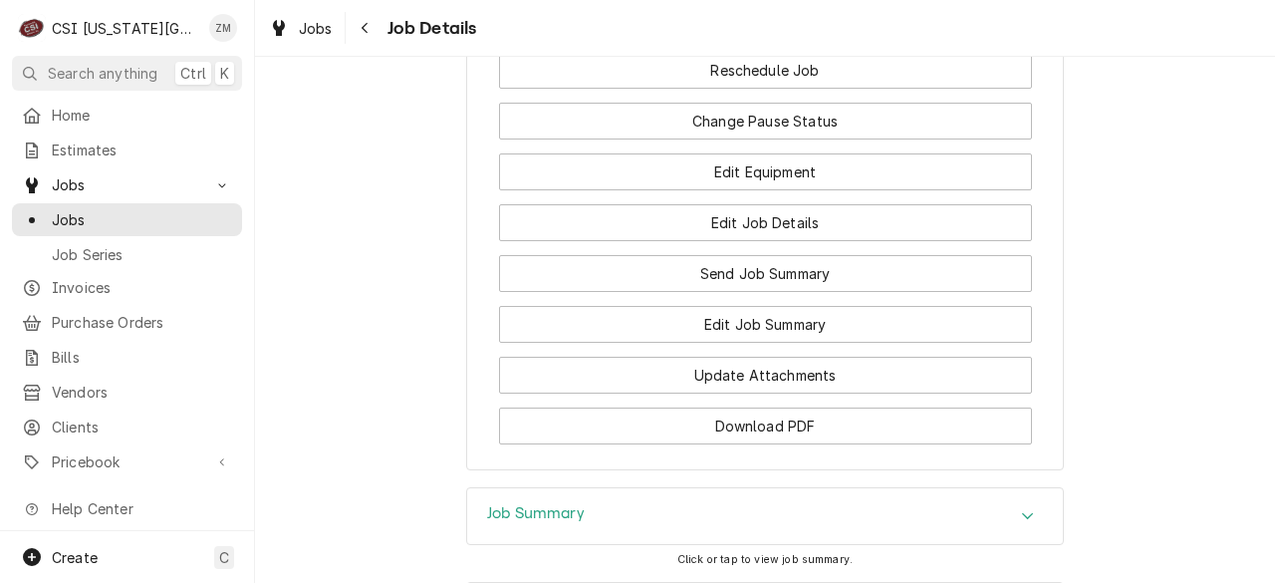
scroll to position [2759, 0]
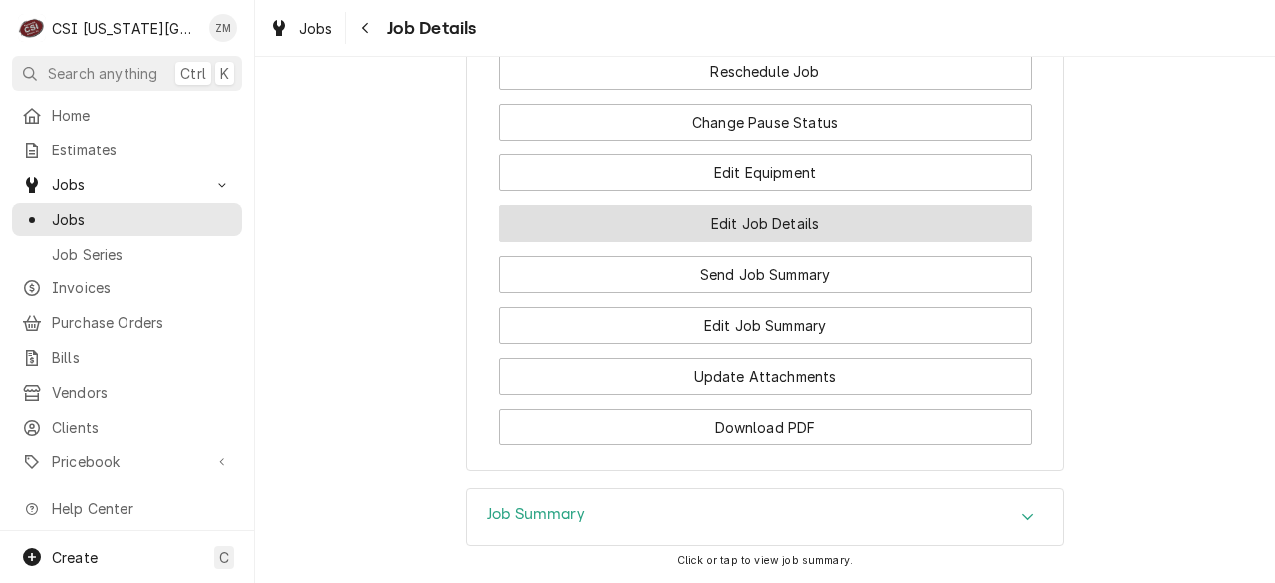
click at [781, 242] on button "Edit Job Details" at bounding box center [765, 223] width 533 height 37
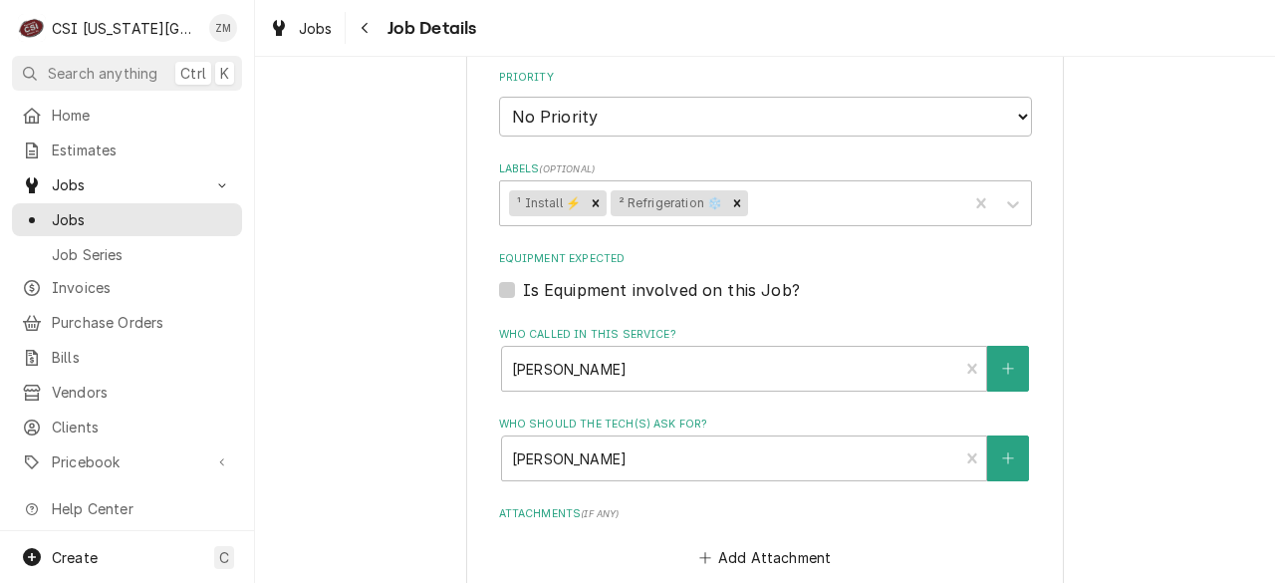
scroll to position [1091, 0]
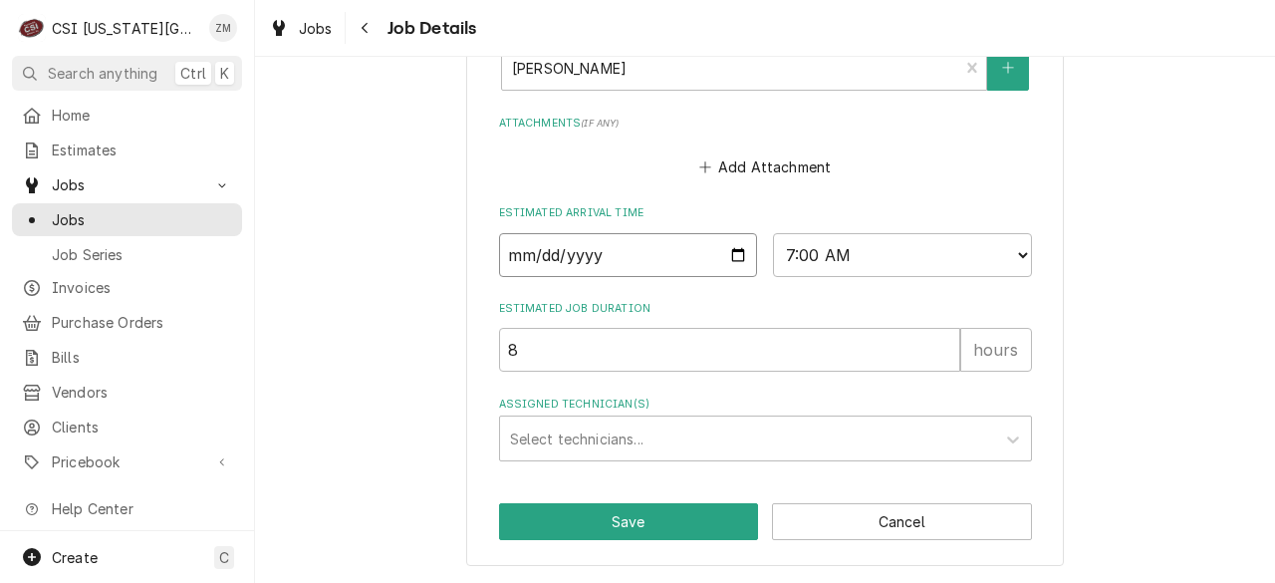
click at [731, 248] on input "2025-10-20" at bounding box center [628, 255] width 259 height 44
type textarea "x"
type input "2025-10-10"
type textarea "x"
click at [1019, 255] on select "AM / PM 6:00 AM 6:15 AM 6:30 AM 6:45 AM 7:00 AM 7:15 AM 7:30 AM 7:45 AM 8:00 AM…" at bounding box center [902, 255] width 259 height 44
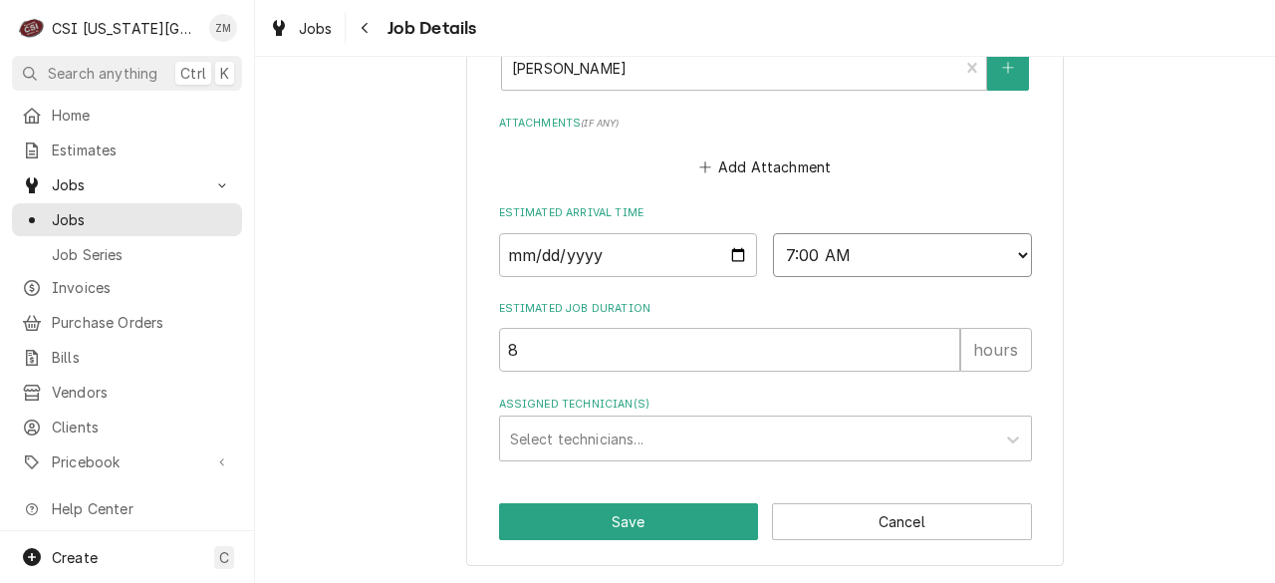
select select "08:00:00"
click at [773, 233] on select "AM / PM 6:00 AM 6:15 AM 6:30 AM 6:45 AM 7:00 AM 7:15 AM 7:30 AM 7:45 AM 8:00 AM…" at bounding box center [902, 255] width 259 height 44
type textarea "x"
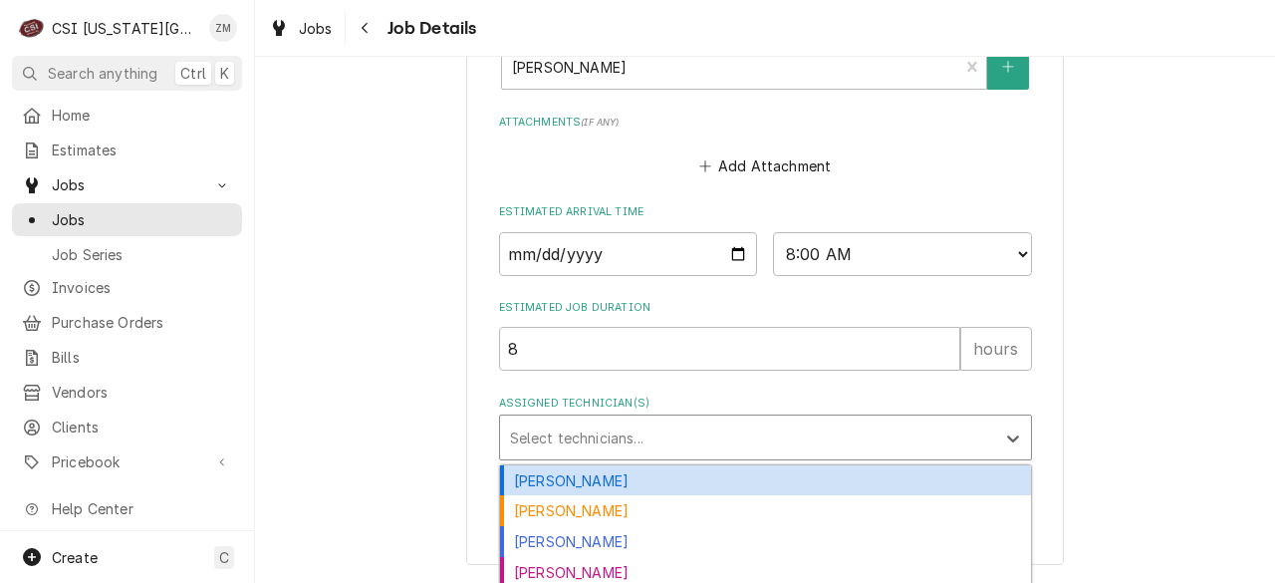
click at [588, 425] on div "Assigned Technician(s)" at bounding box center [747, 437] width 475 height 36
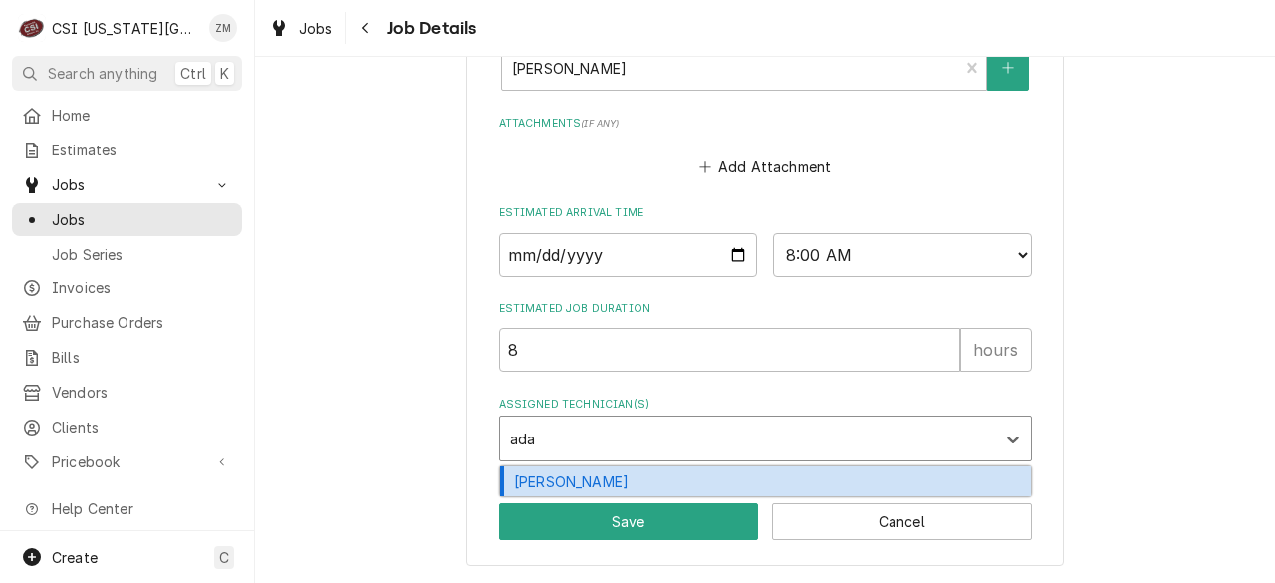
type input "adam"
click at [582, 481] on div "Adam Goodrich" at bounding box center [765, 481] width 531 height 31
type textarea "x"
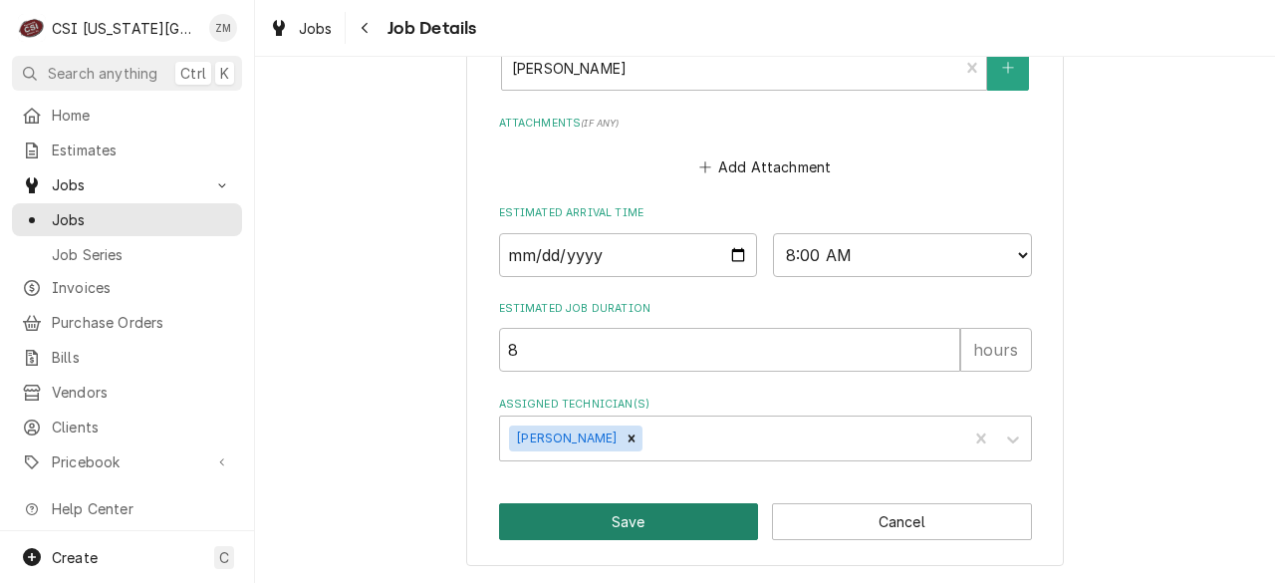
click at [518, 529] on button "Save" at bounding box center [629, 521] width 260 height 37
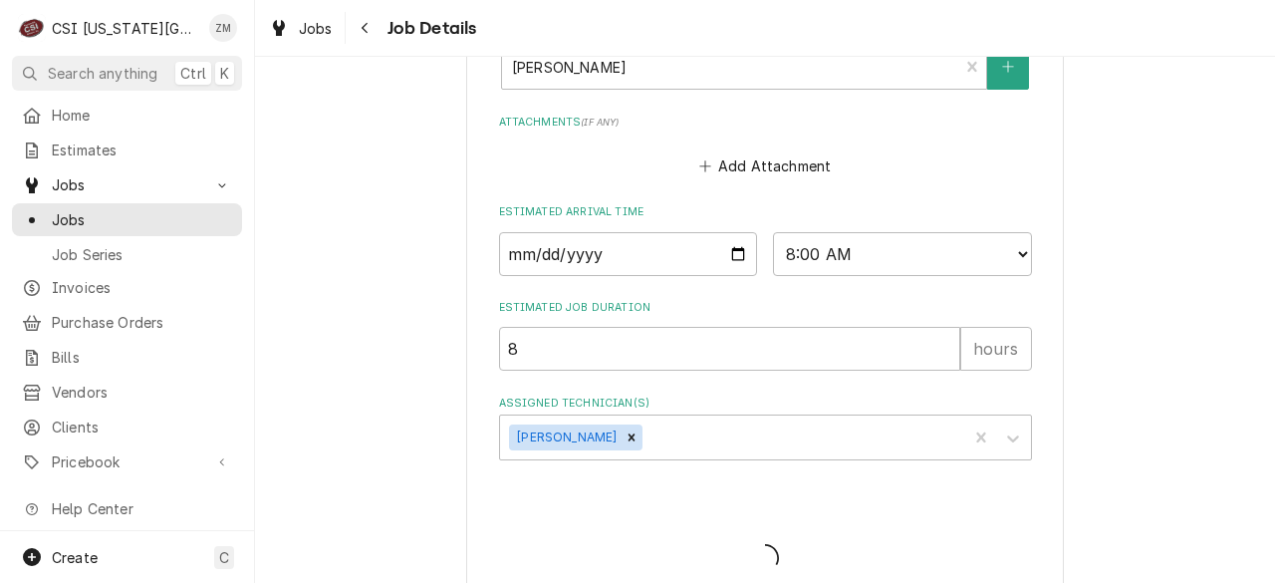
type textarea "x"
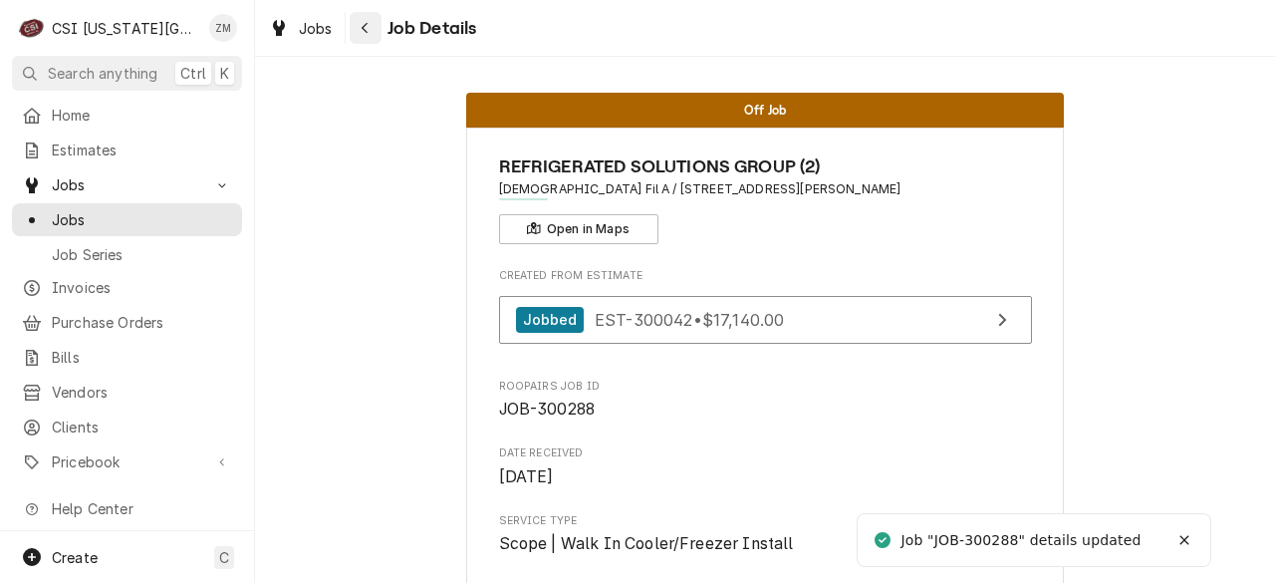
click at [356, 29] on div "Navigate back" at bounding box center [366, 28] width 20 height 20
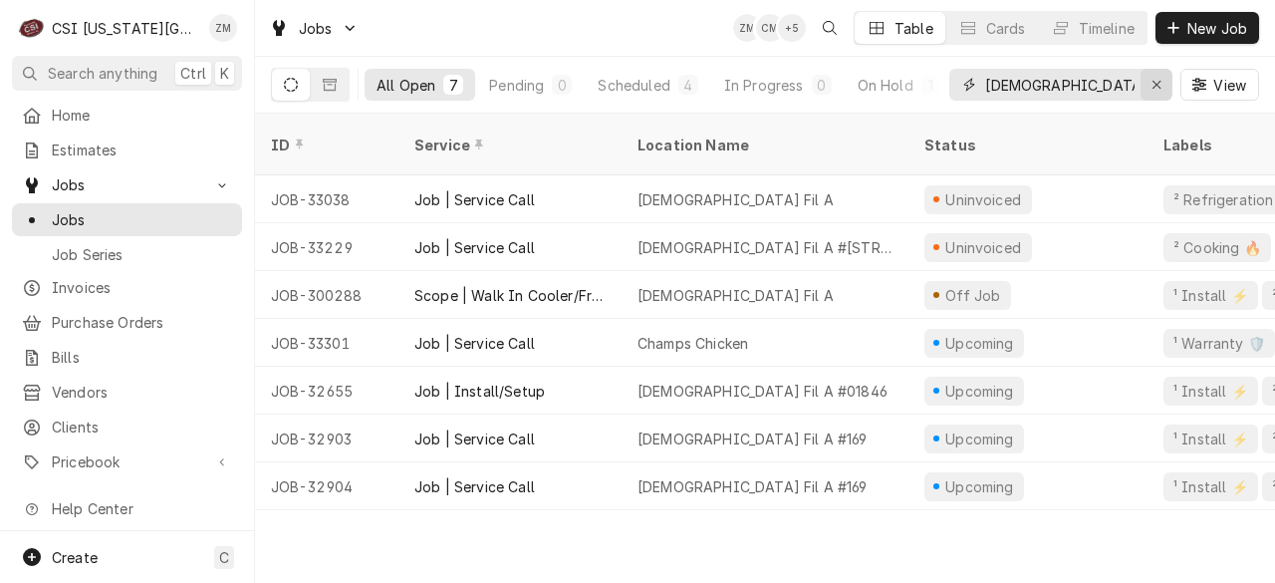
click at [1164, 92] on div "Erase input" at bounding box center [1157, 85] width 20 height 20
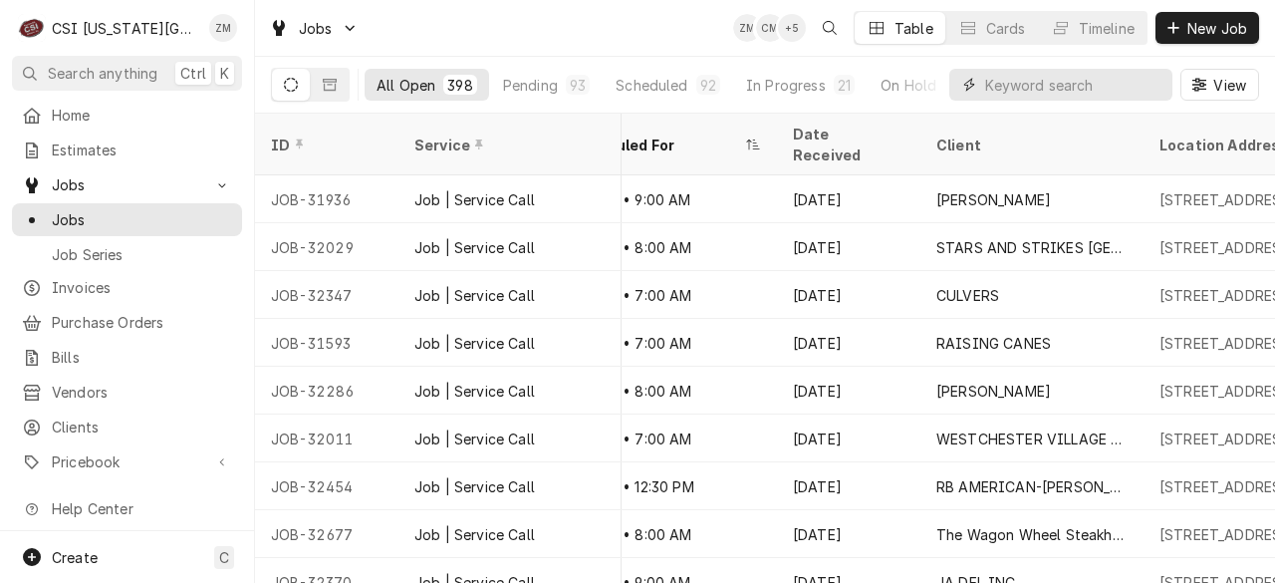
scroll to position [0, 837]
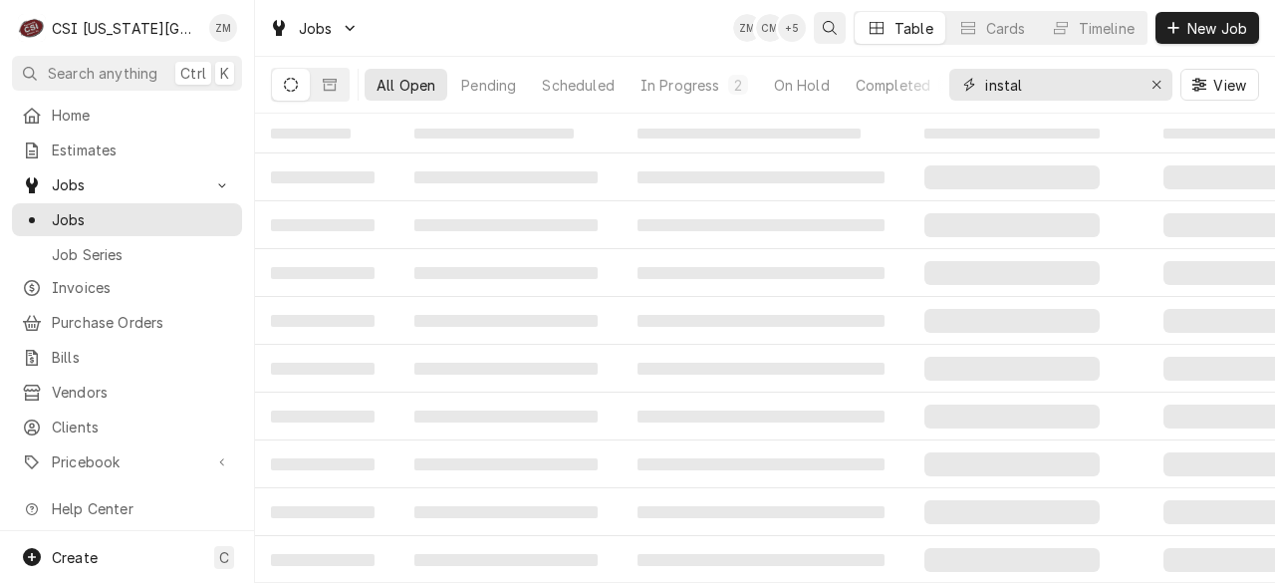
type input "install"
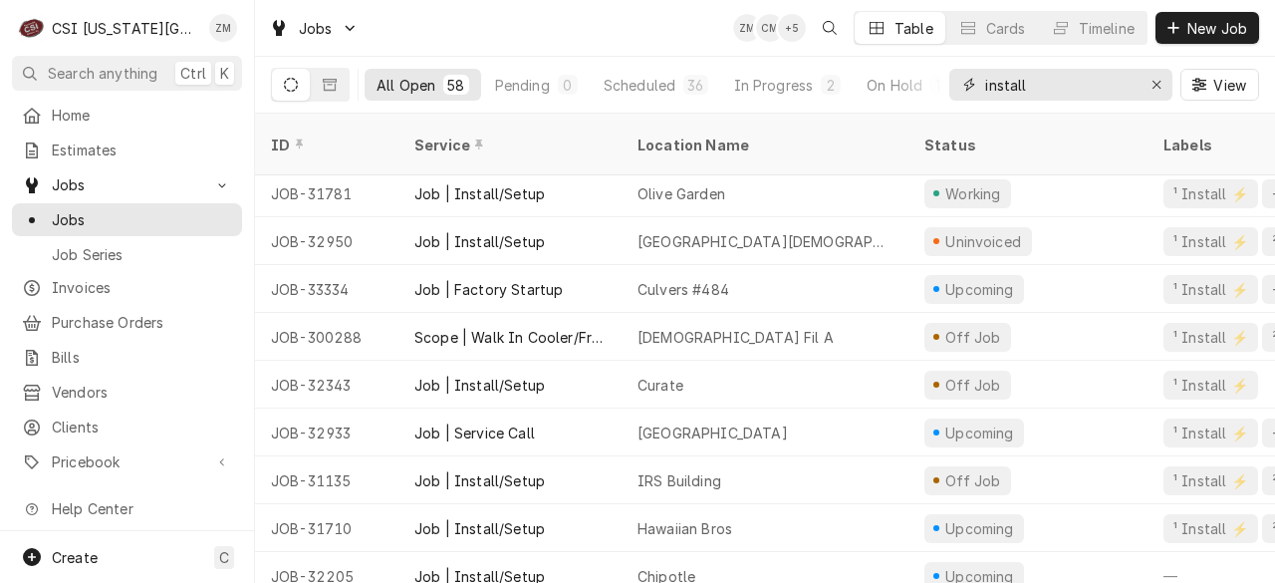
scroll to position [691, 1]
